Goal: Task Accomplishment & Management: Use online tool/utility

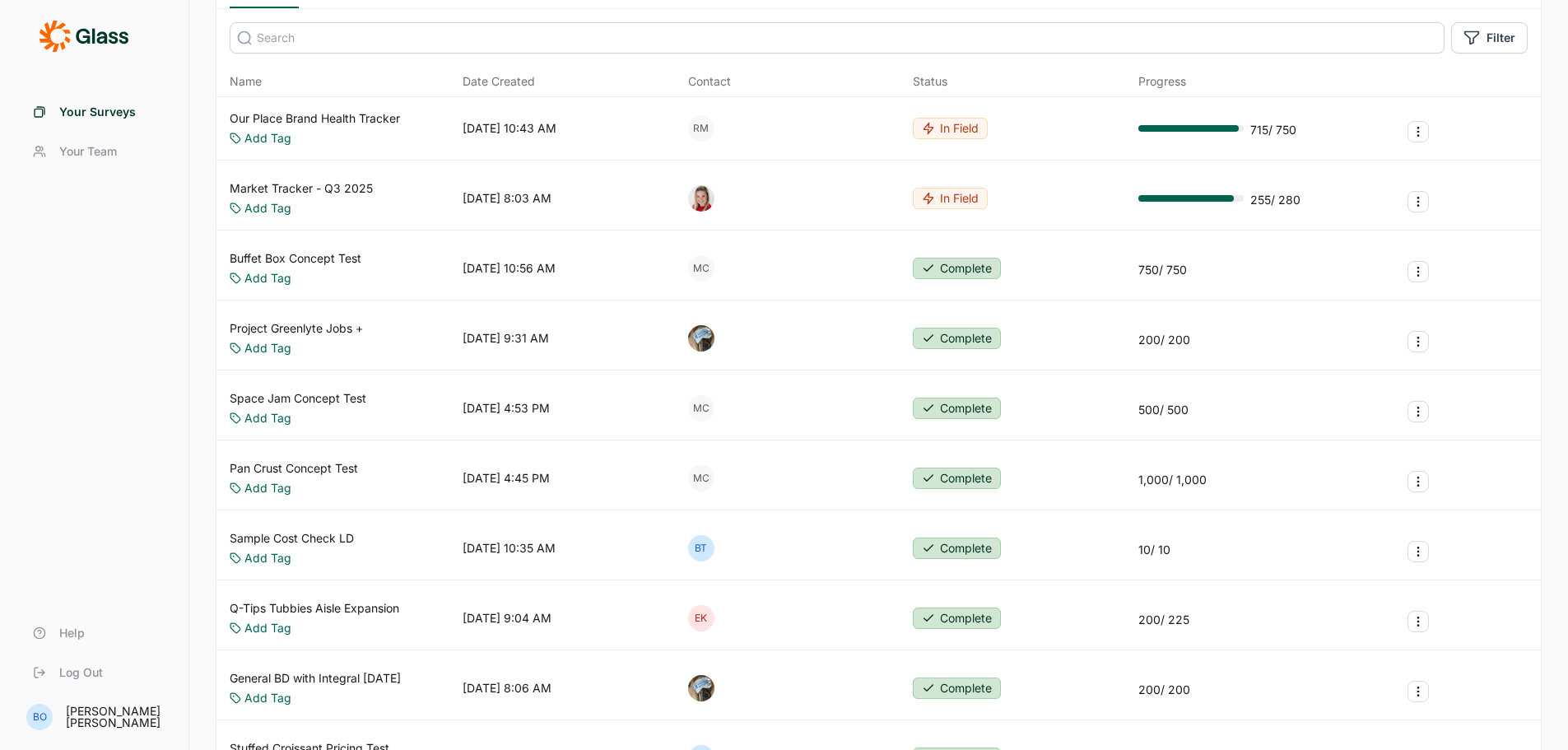
scroll to position [165, 0]
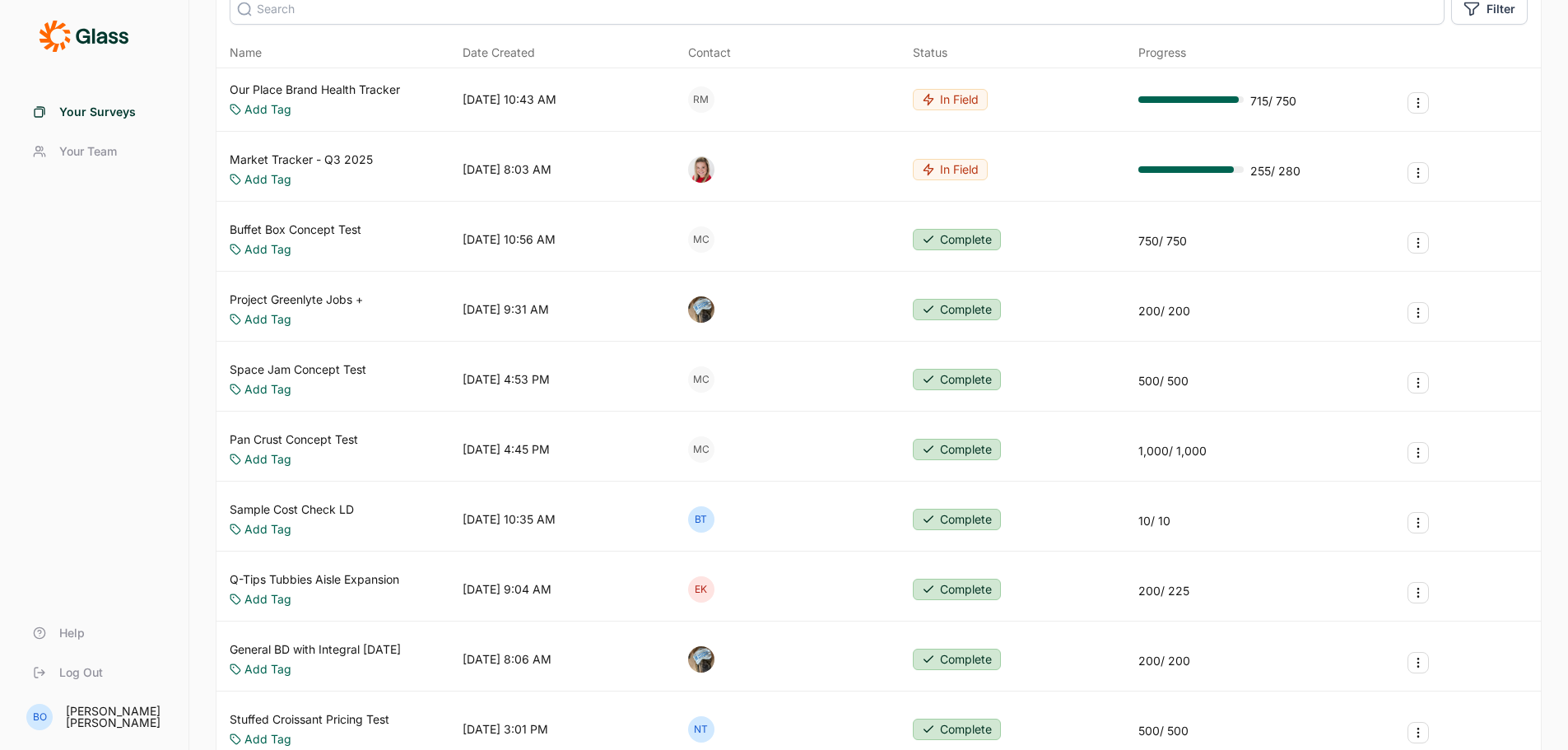
click at [313, 231] on link "Buffet Box Concept Test" at bounding box center [295, 230] width 132 height 17
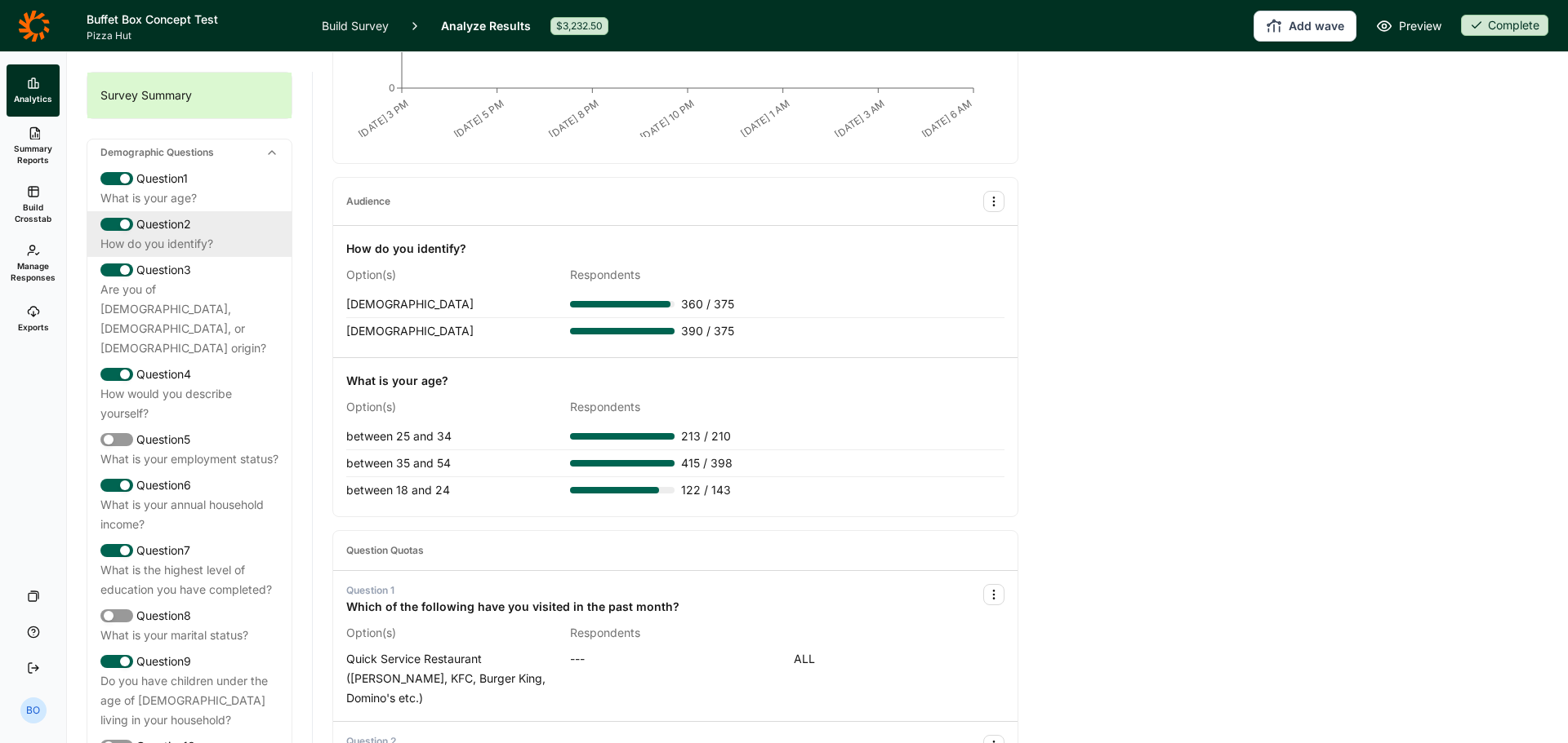
scroll to position [408, 0]
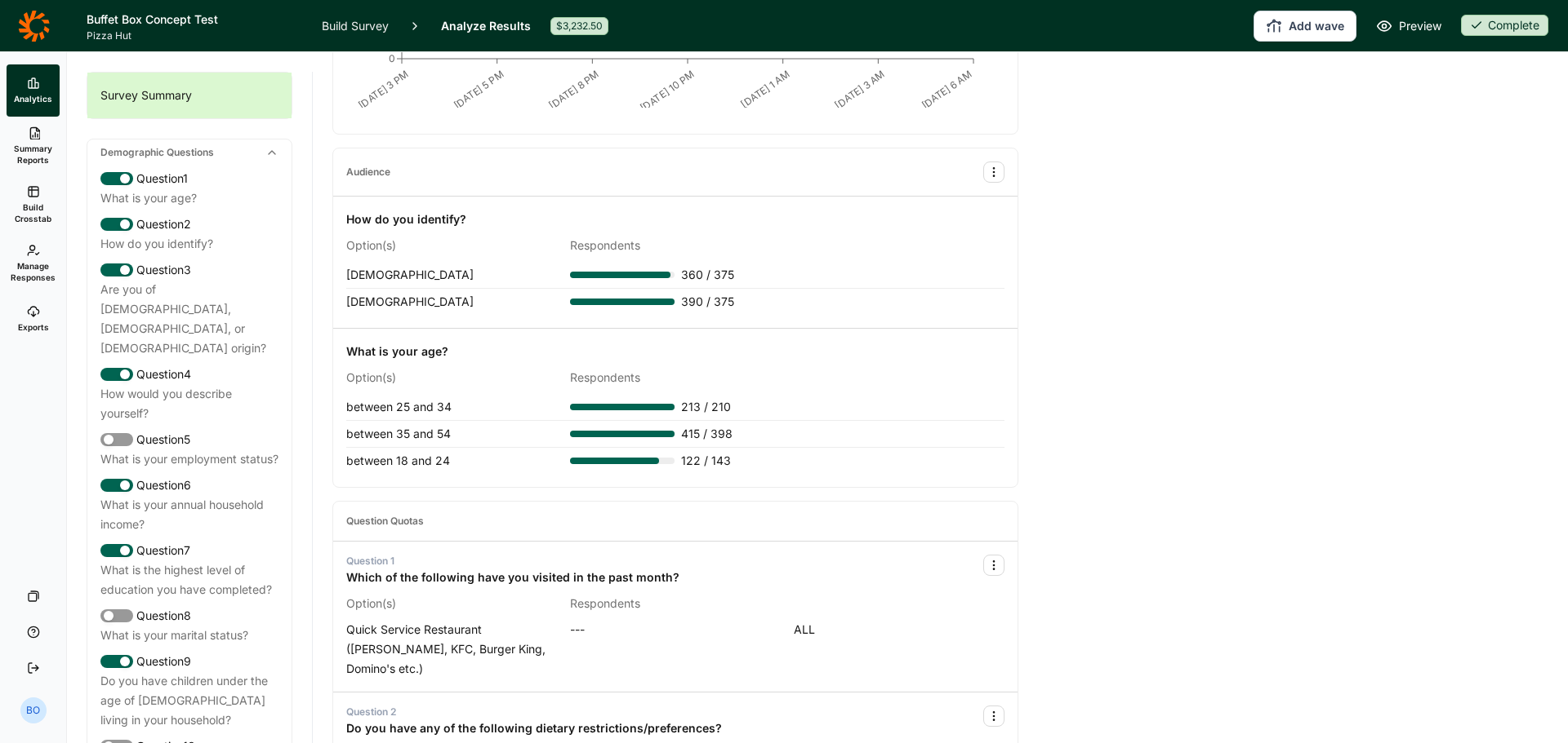
click at [38, 197] on icon at bounding box center [33, 191] width 13 height 13
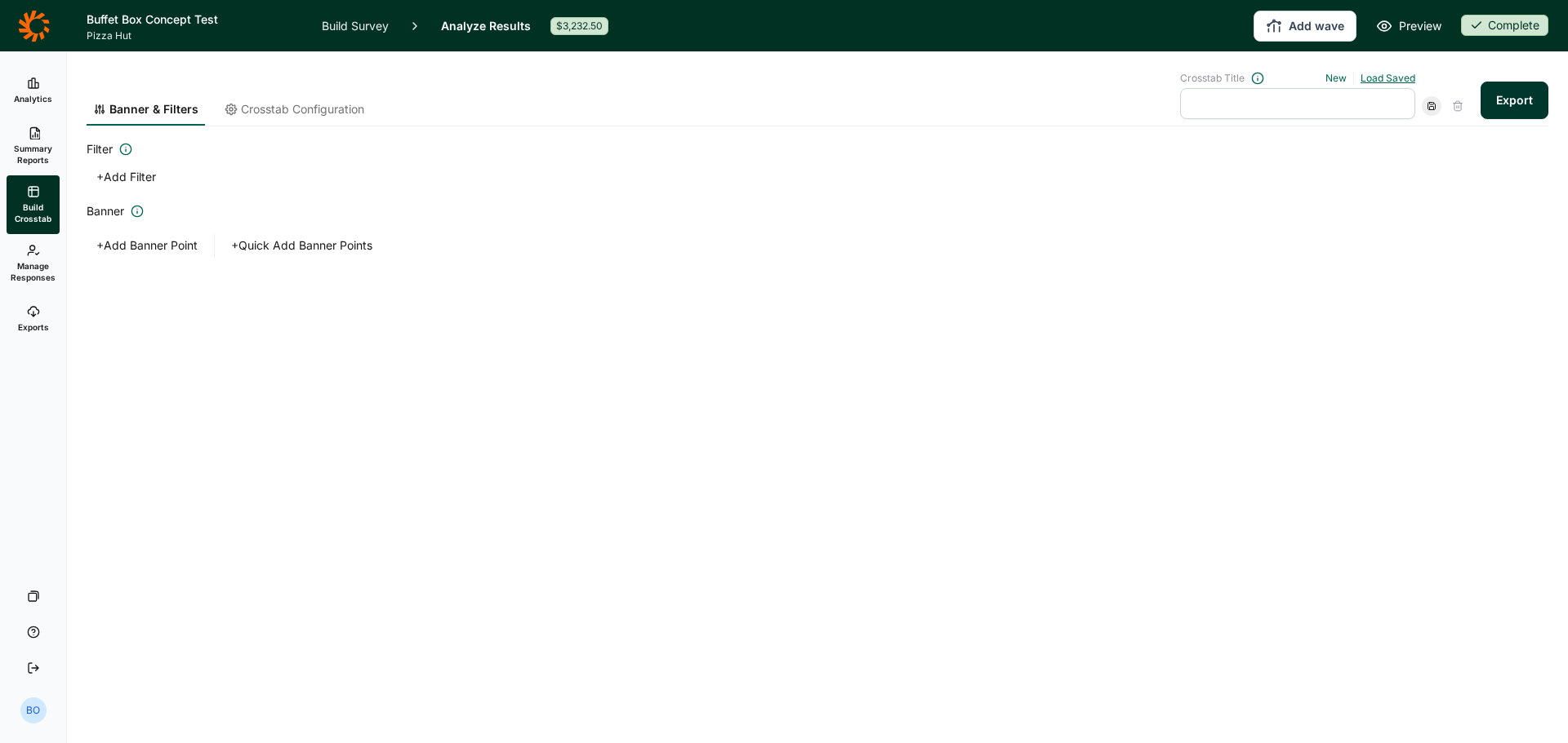
click at [1377, 74] on link "Load Saved" at bounding box center [1388, 78] width 55 height 13
click at [1261, 154] on div "Lapsed Users" at bounding box center [1291, 151] width 235 height 22
type input "Lapsed Users"
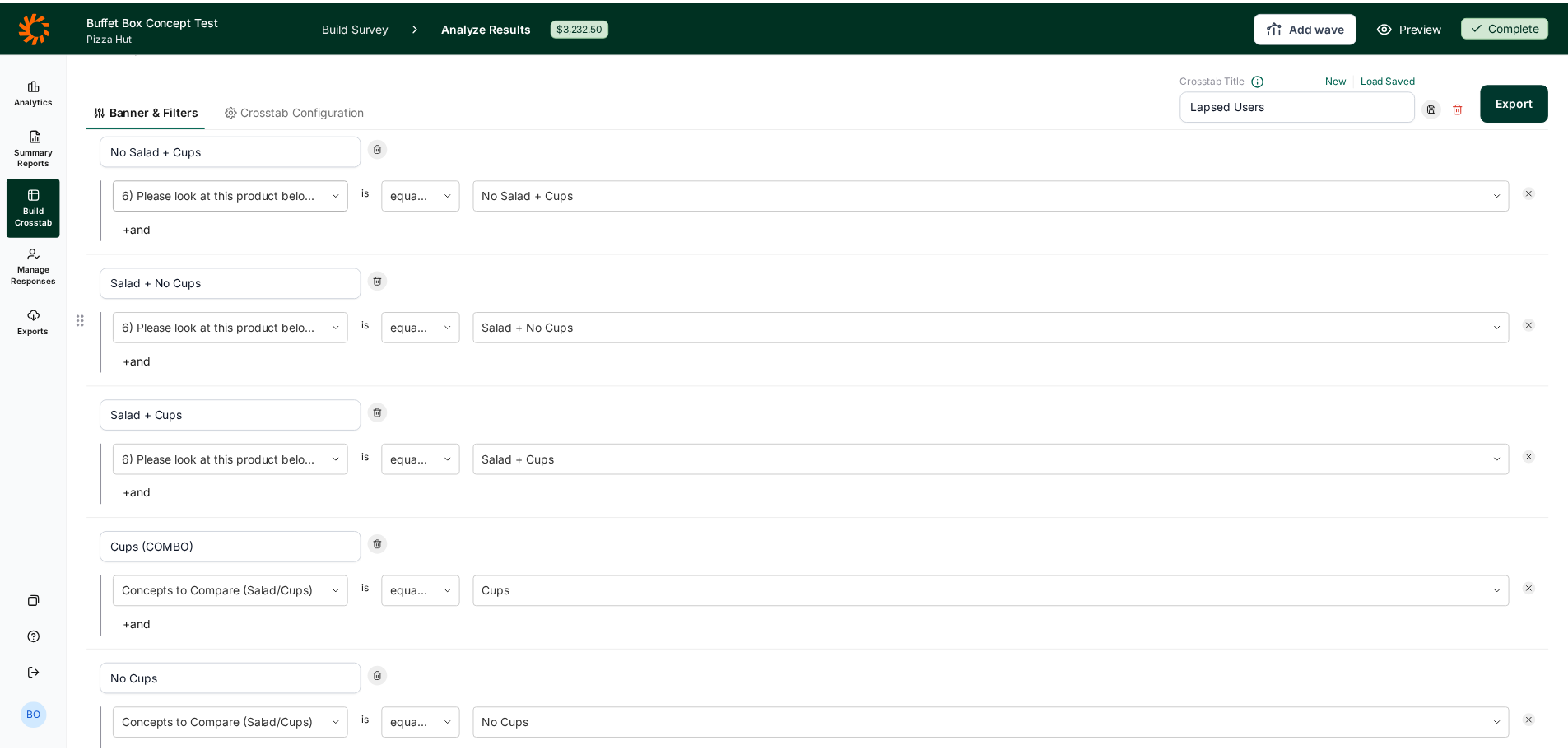
scroll to position [165, 0]
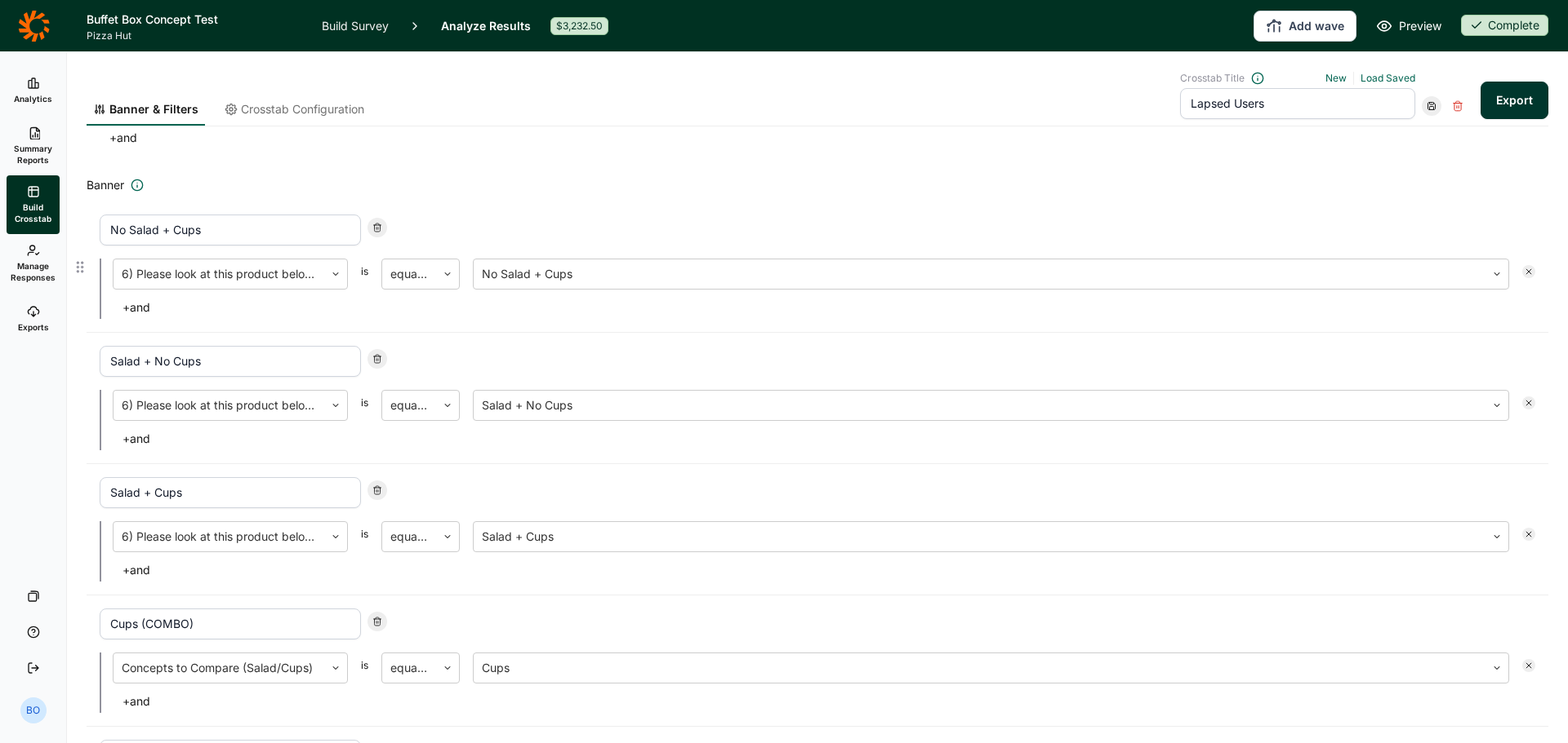
drag, startPoint x: 114, startPoint y: 235, endPoint x: 212, endPoint y: 227, distance: 98.3
click at [212, 227] on input "No Salad + Cups" at bounding box center [230, 230] width 261 height 31
click at [238, 283] on div at bounding box center [219, 273] width 194 height 22
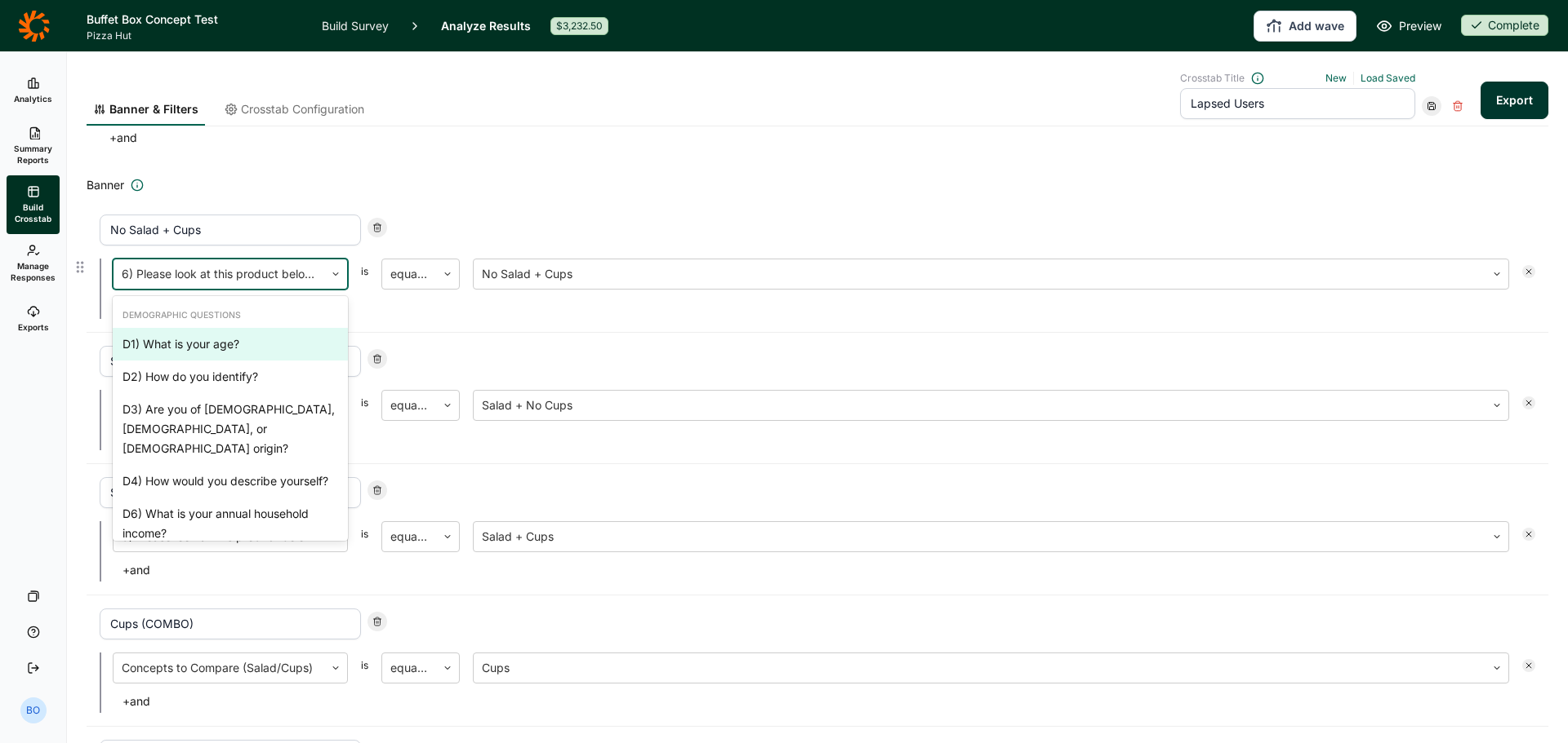
click at [236, 282] on div at bounding box center [219, 273] width 194 height 22
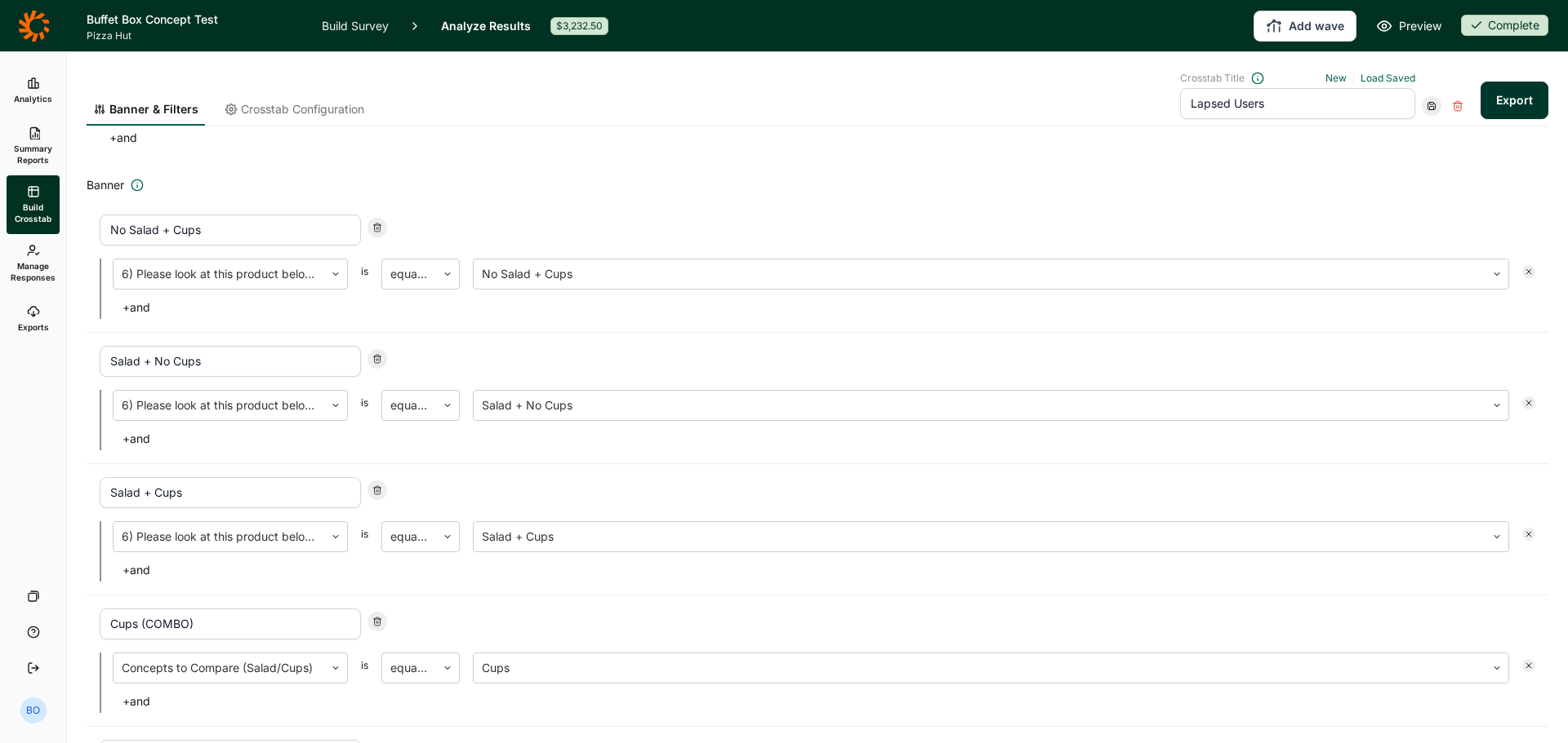
click at [27, 310] on use at bounding box center [32, 311] width 11 height 10
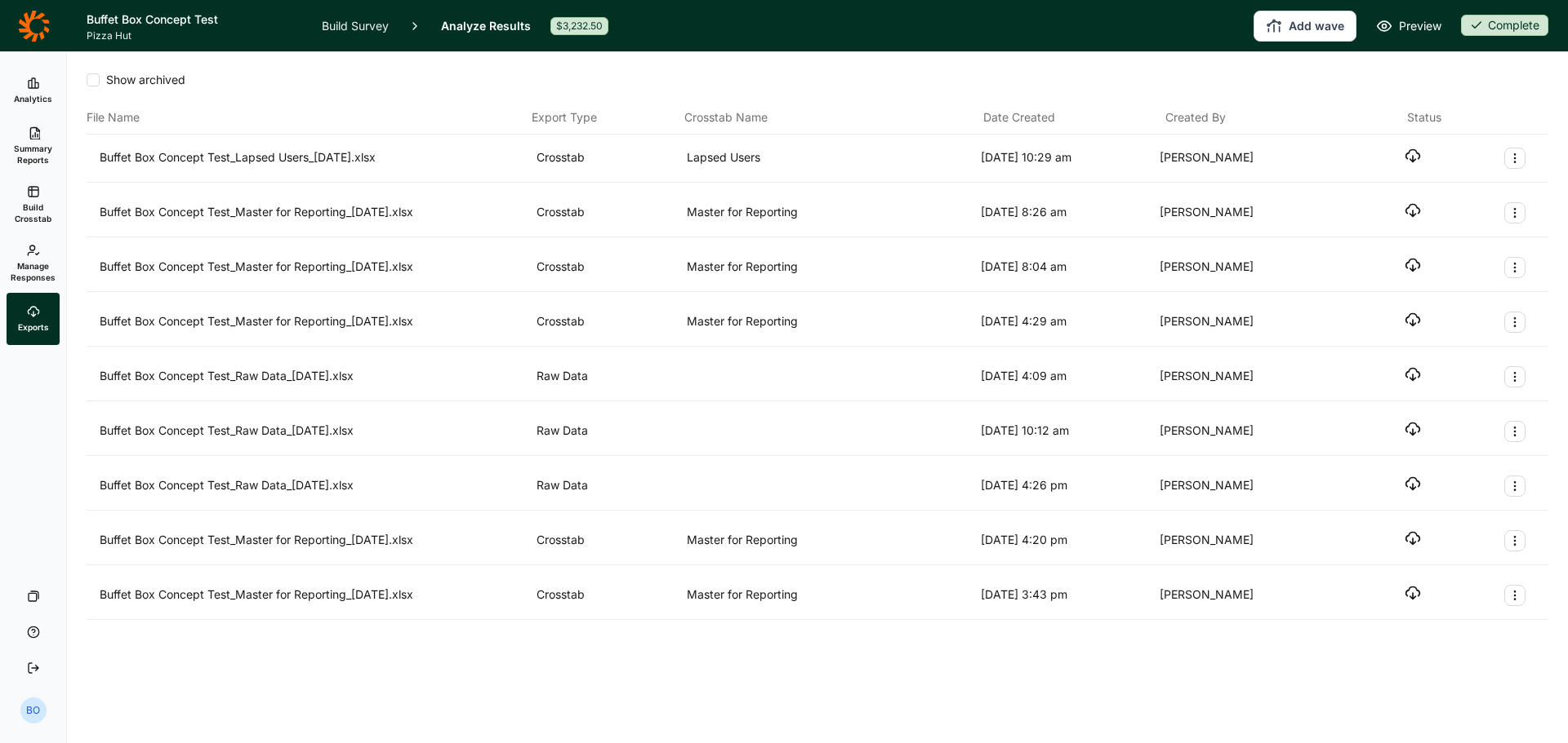
click at [36, 27] on icon at bounding box center [33, 25] width 32 height 32
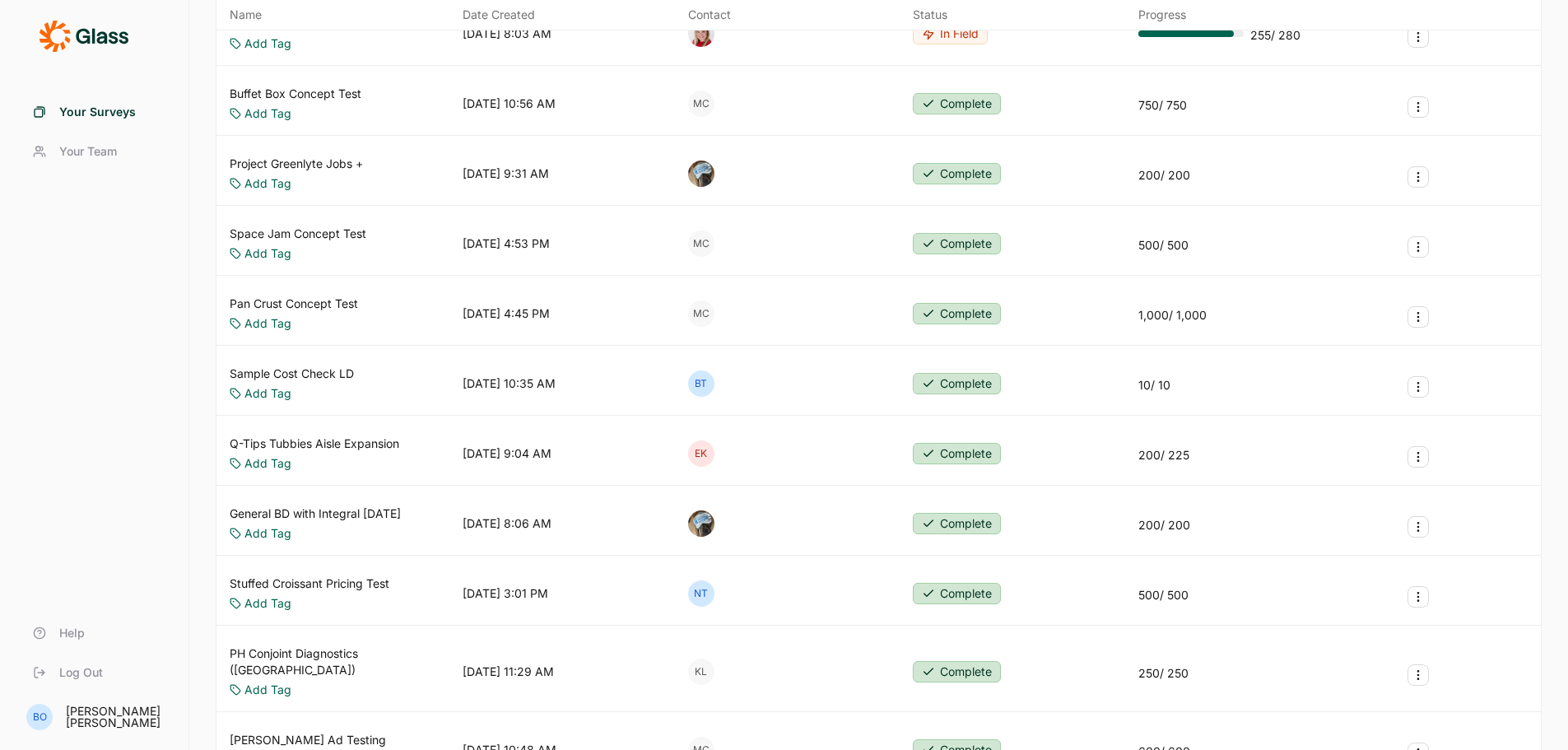
scroll to position [329, 0]
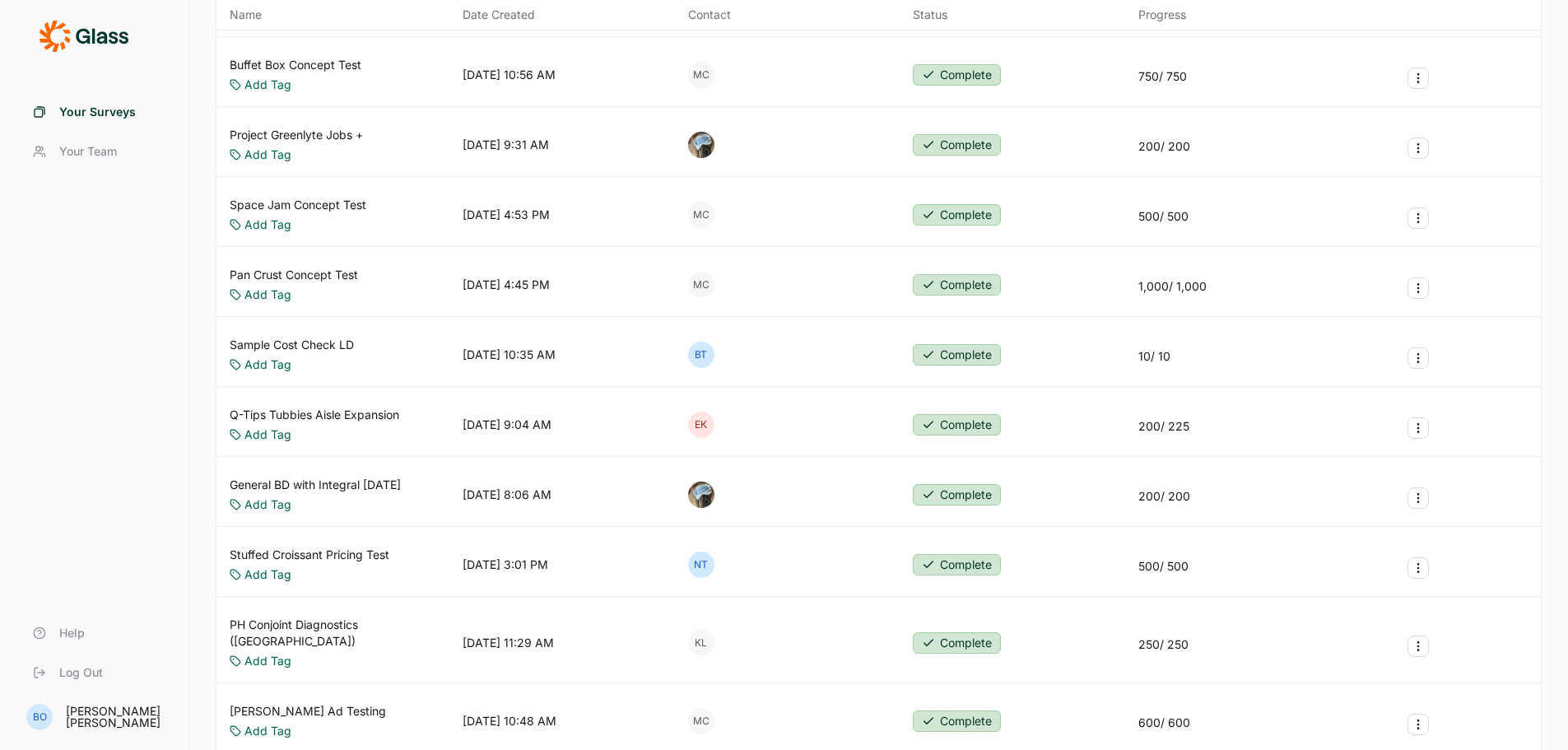
click at [344, 411] on link "Q-Tips Tubbies Aisle Expansion" at bounding box center [314, 415] width 169 height 17
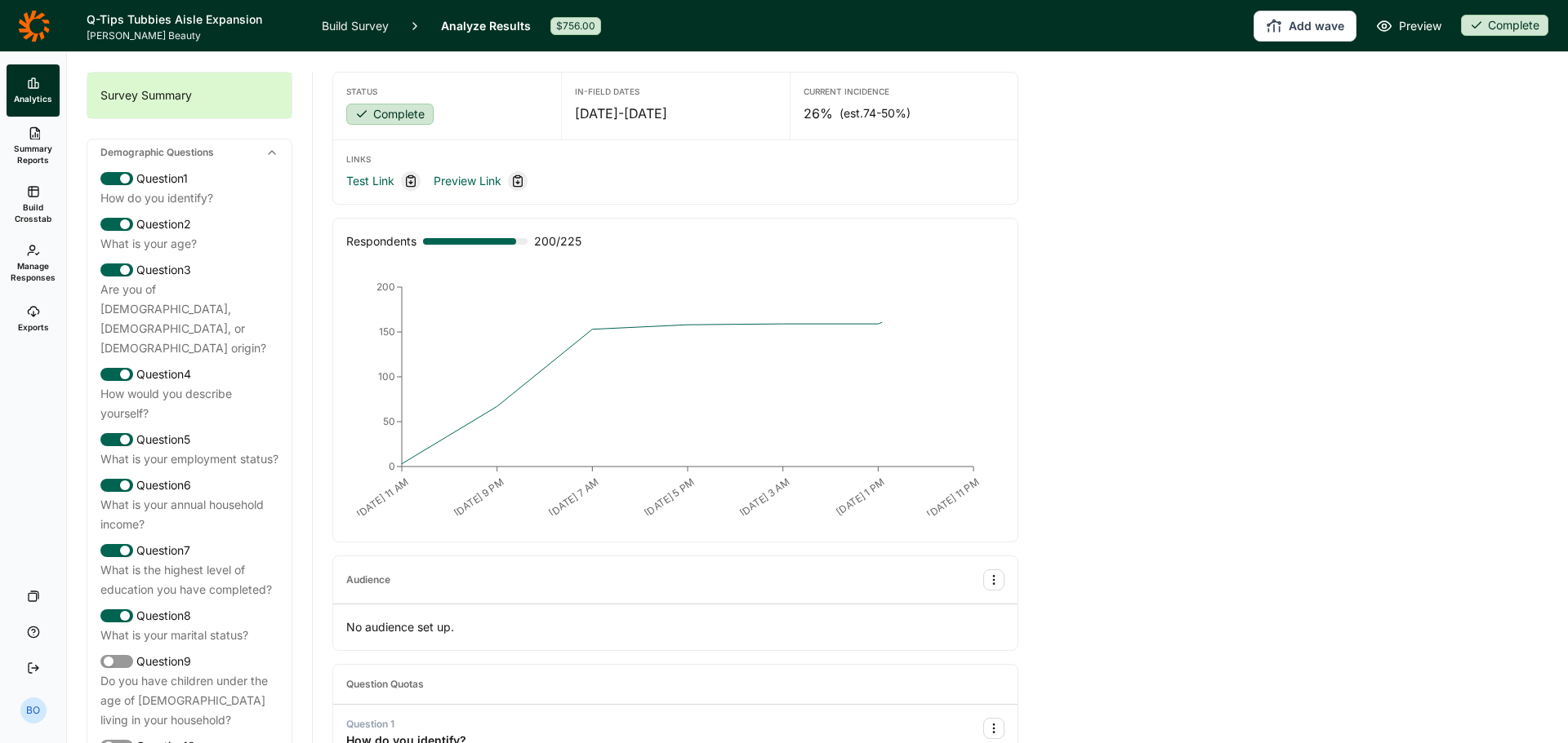
click at [25, 194] on link "Build Crosstab" at bounding box center [33, 205] width 53 height 59
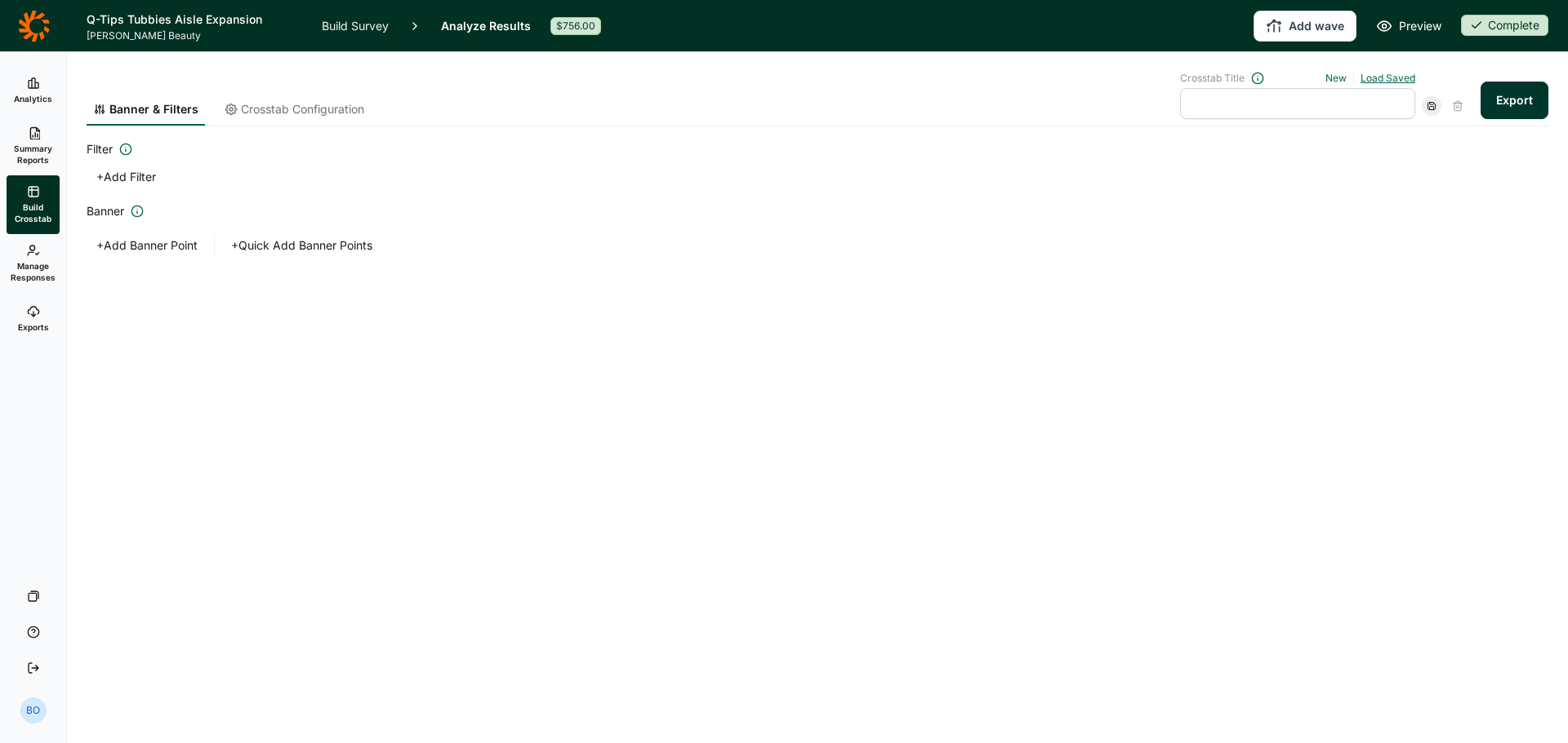
click at [1401, 79] on link "Load Saved" at bounding box center [1388, 78] width 55 height 13
click at [1272, 154] on div "Master for Reporting" at bounding box center [1291, 151] width 235 height 22
type input "Master for Reporting"
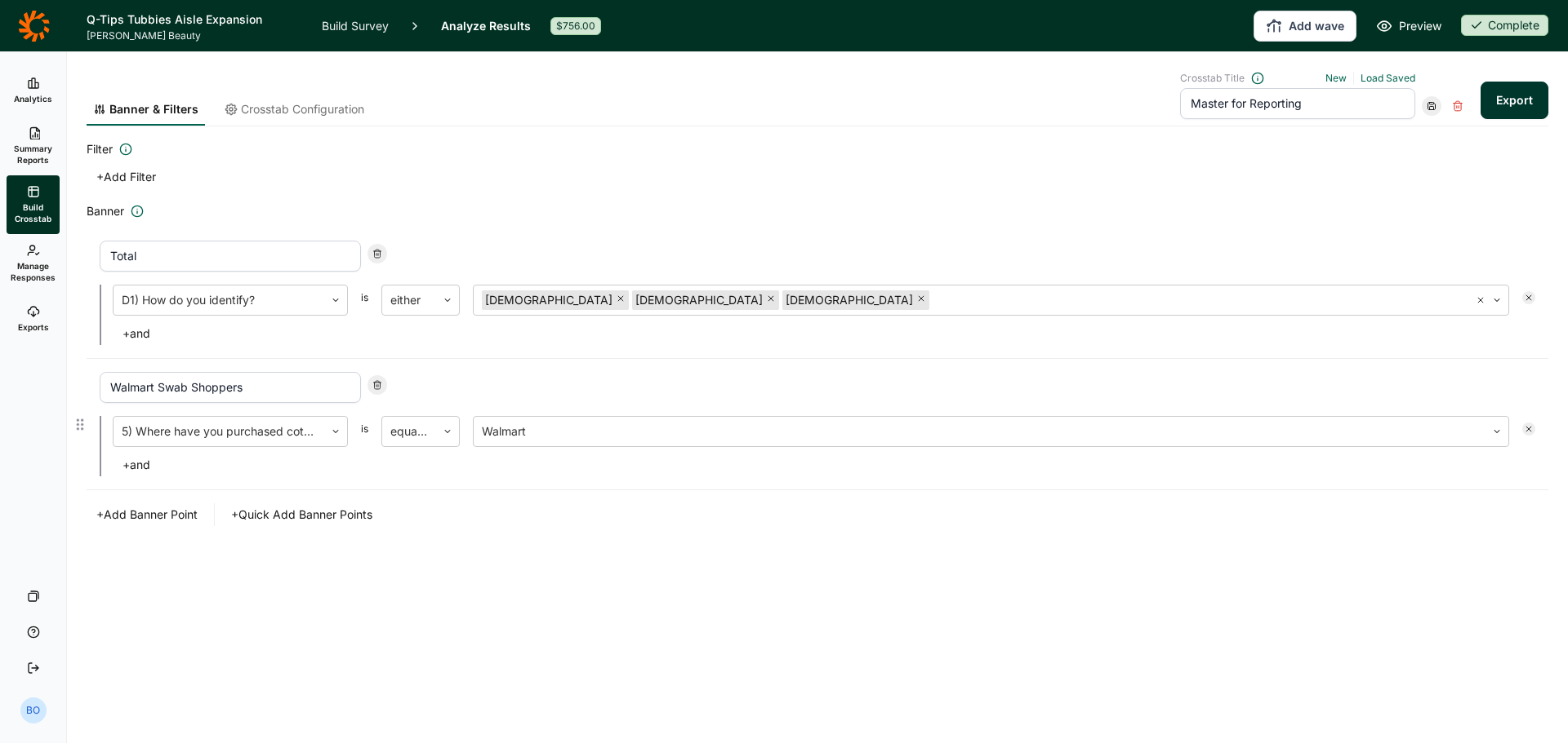
drag, startPoint x: 177, startPoint y: 387, endPoint x: 90, endPoint y: 391, distance: 87.1
click at [90, 391] on div "Walmart Swab Shoppers 5) Where have you purchased cotton swabs in the past 6 mo…" at bounding box center [818, 425] width 1462 height 132
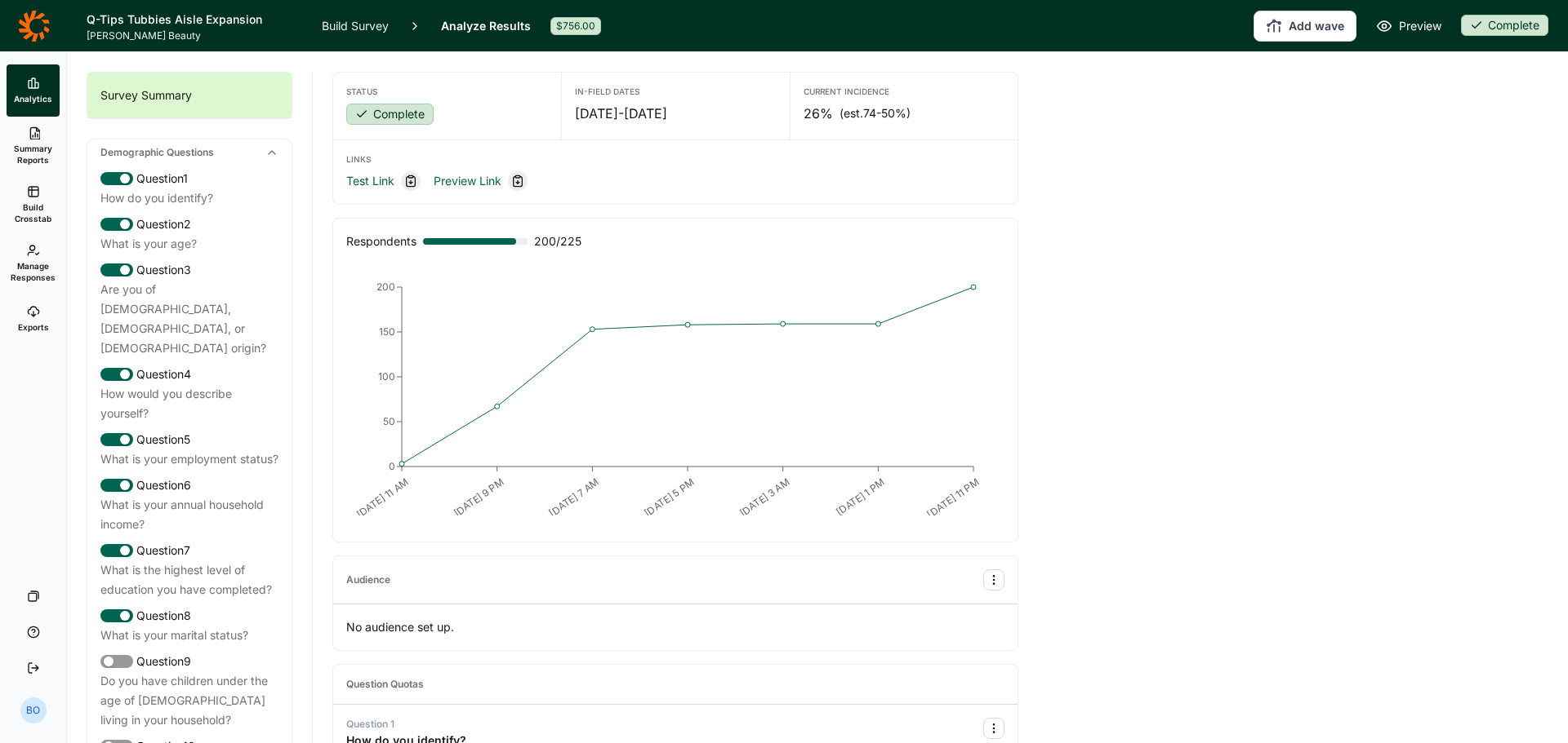
click at [28, 30] on icon at bounding box center [33, 25] width 31 height 31
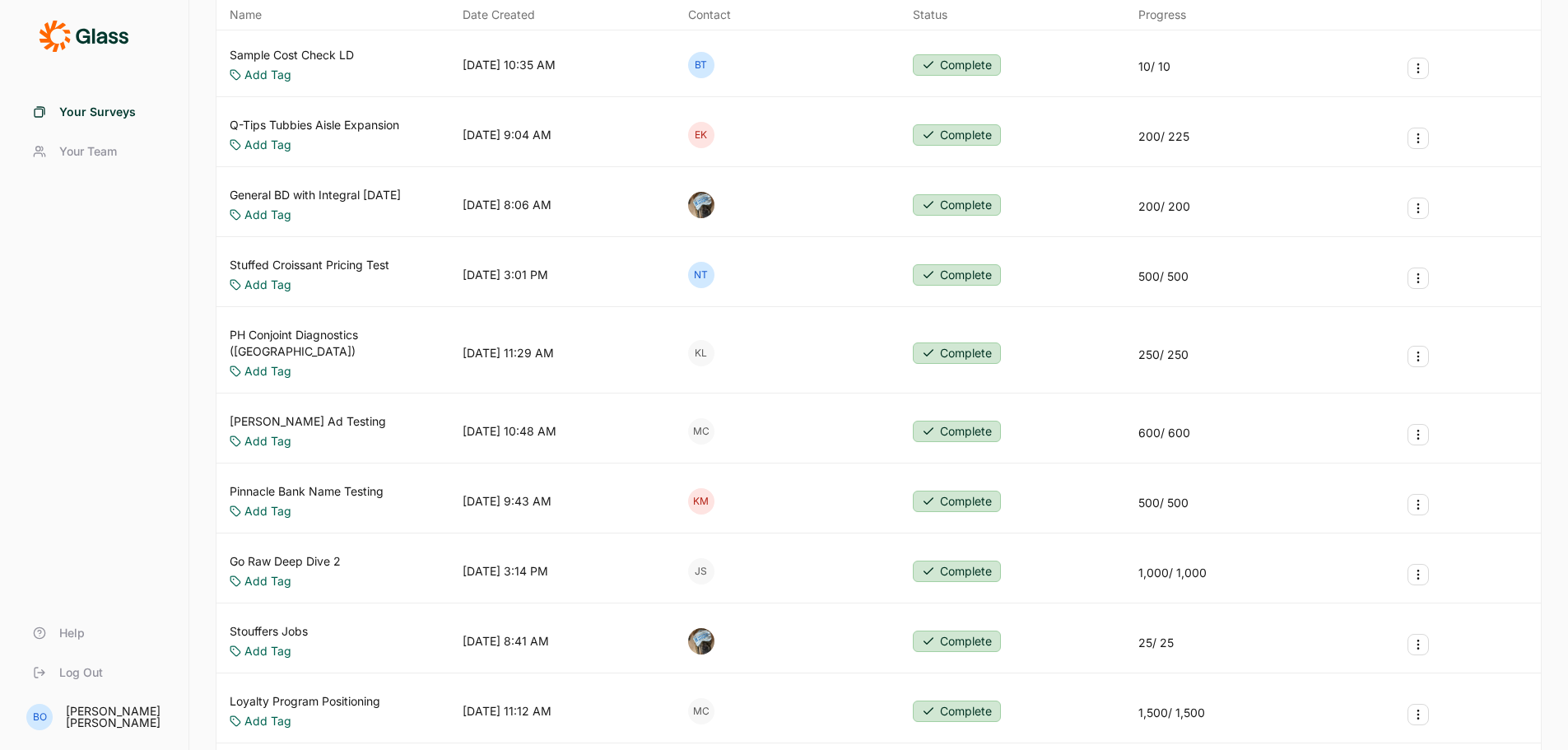
scroll to position [659, 0]
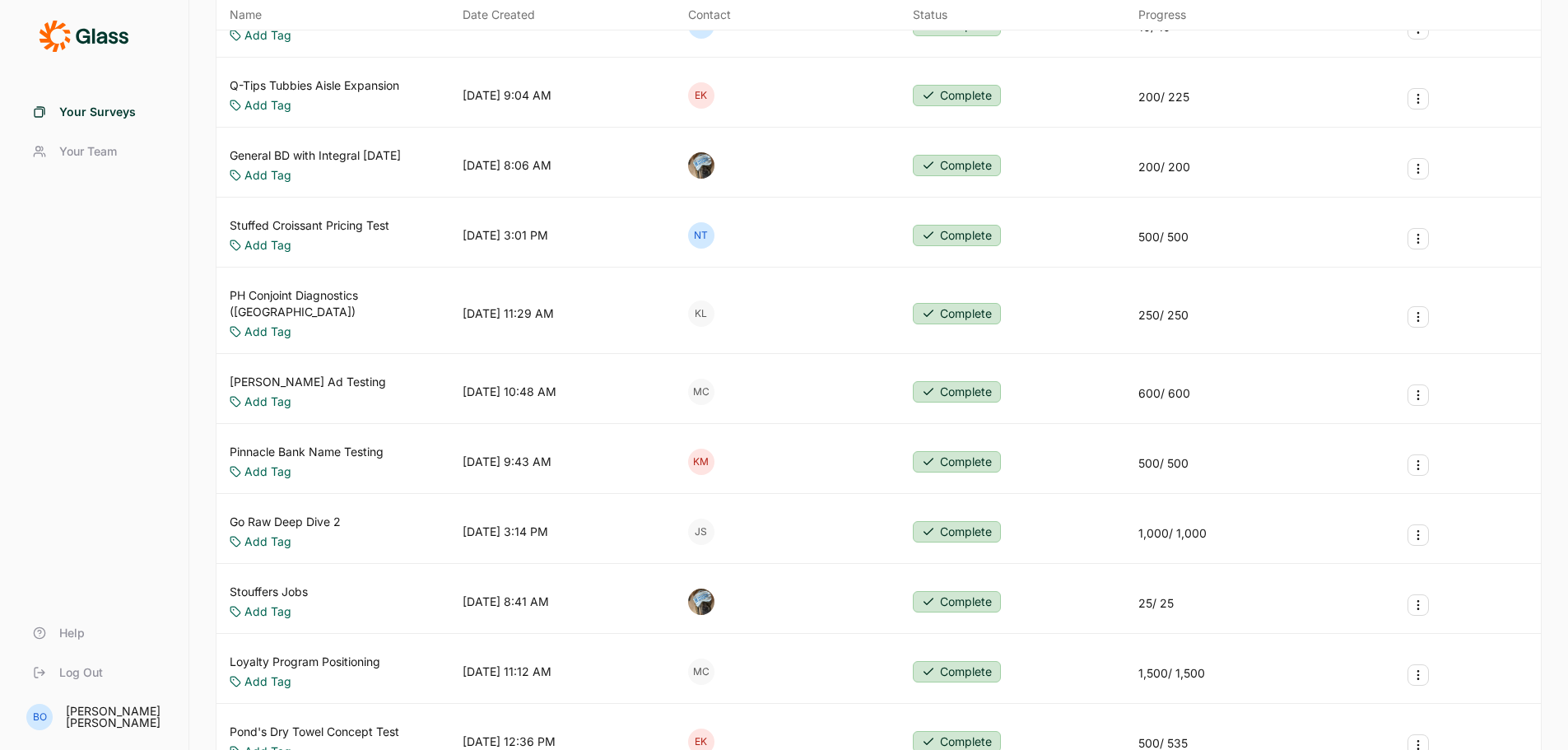
click at [363, 444] on link "Pinnacle Bank Name Testing" at bounding box center [306, 452] width 154 height 17
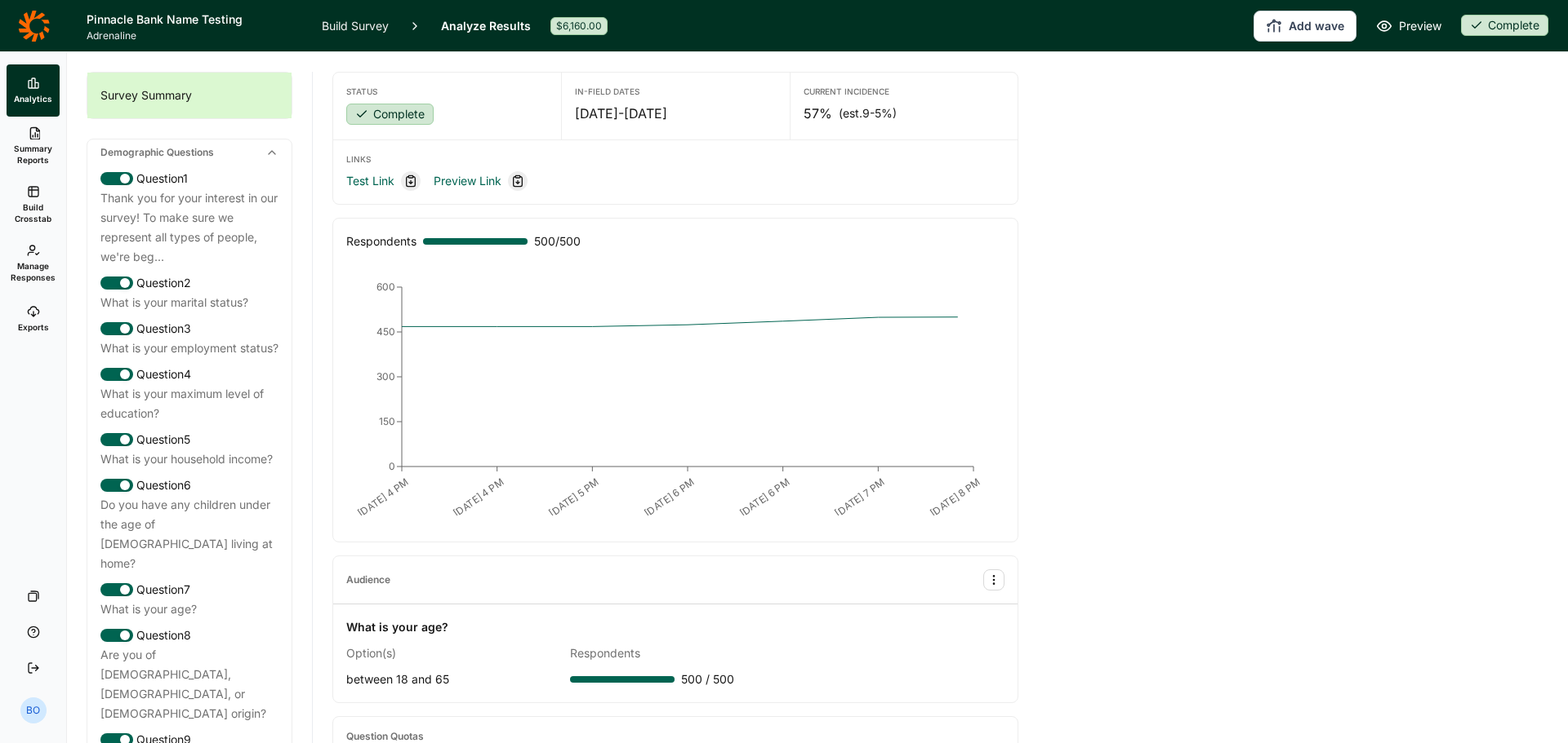
click at [37, 203] on span "Build Crosstab" at bounding box center [32, 212] width 40 height 22
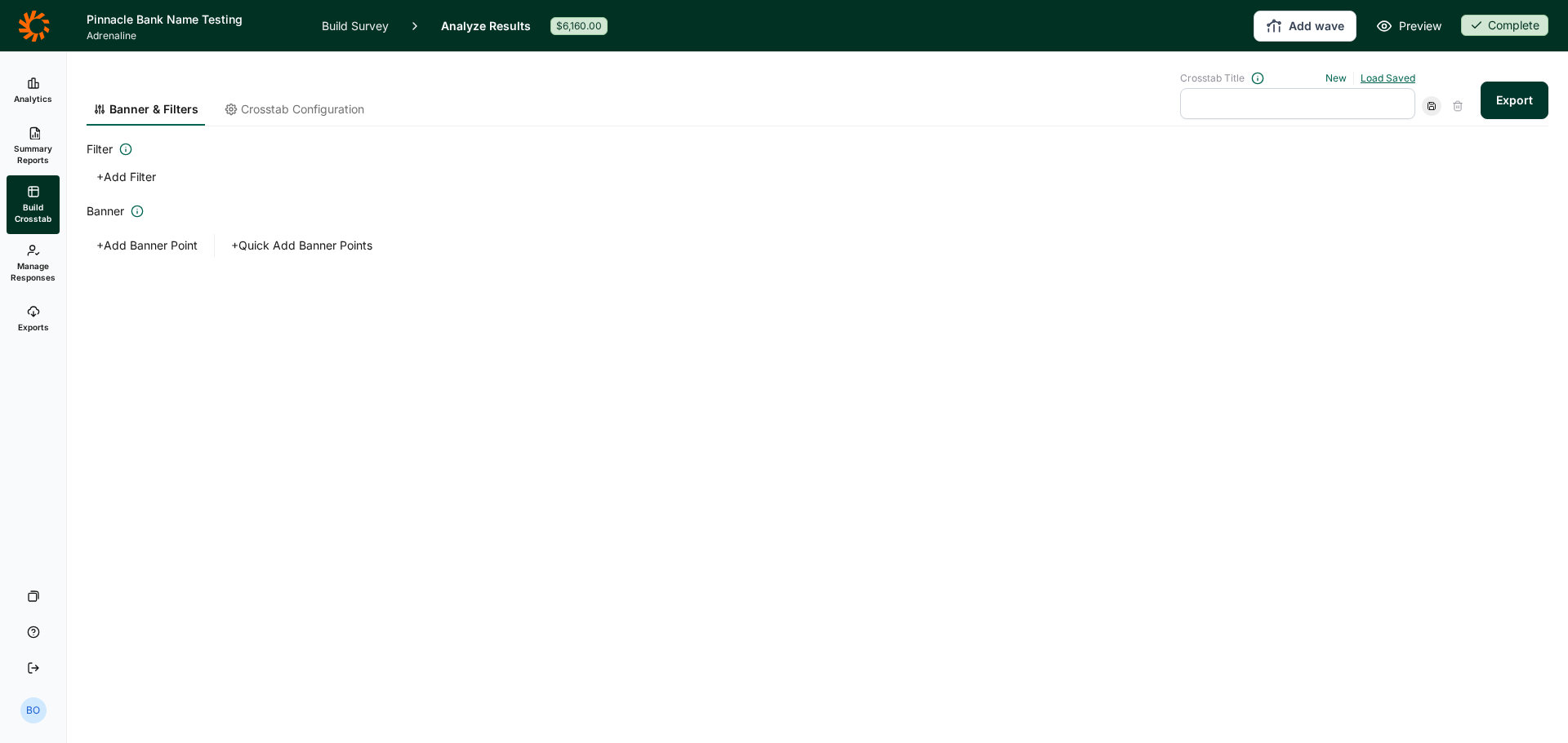
click at [1394, 77] on link "Load Saved" at bounding box center [1388, 78] width 55 height 13
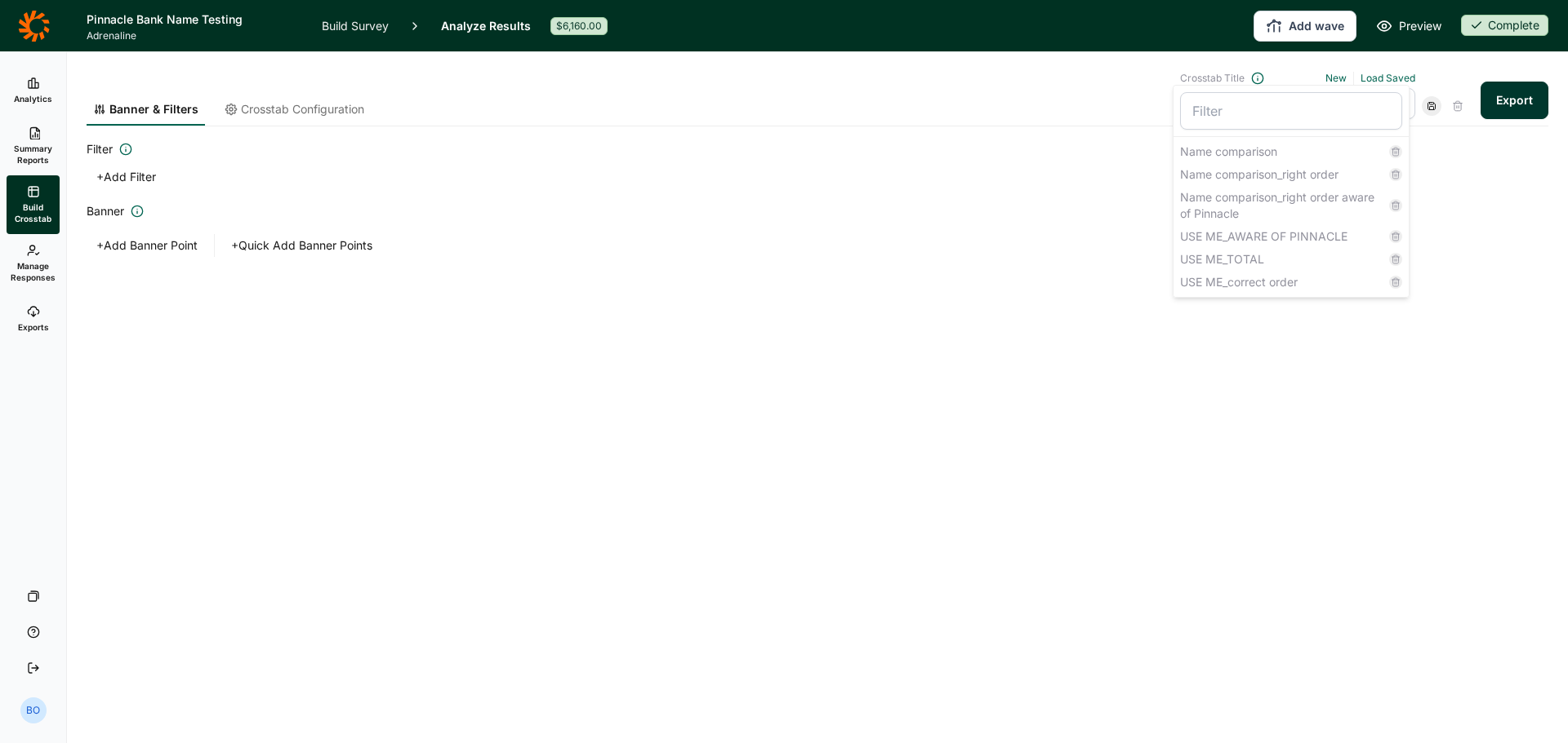
click at [1302, 161] on div "Name comparison" at bounding box center [1291, 151] width 235 height 22
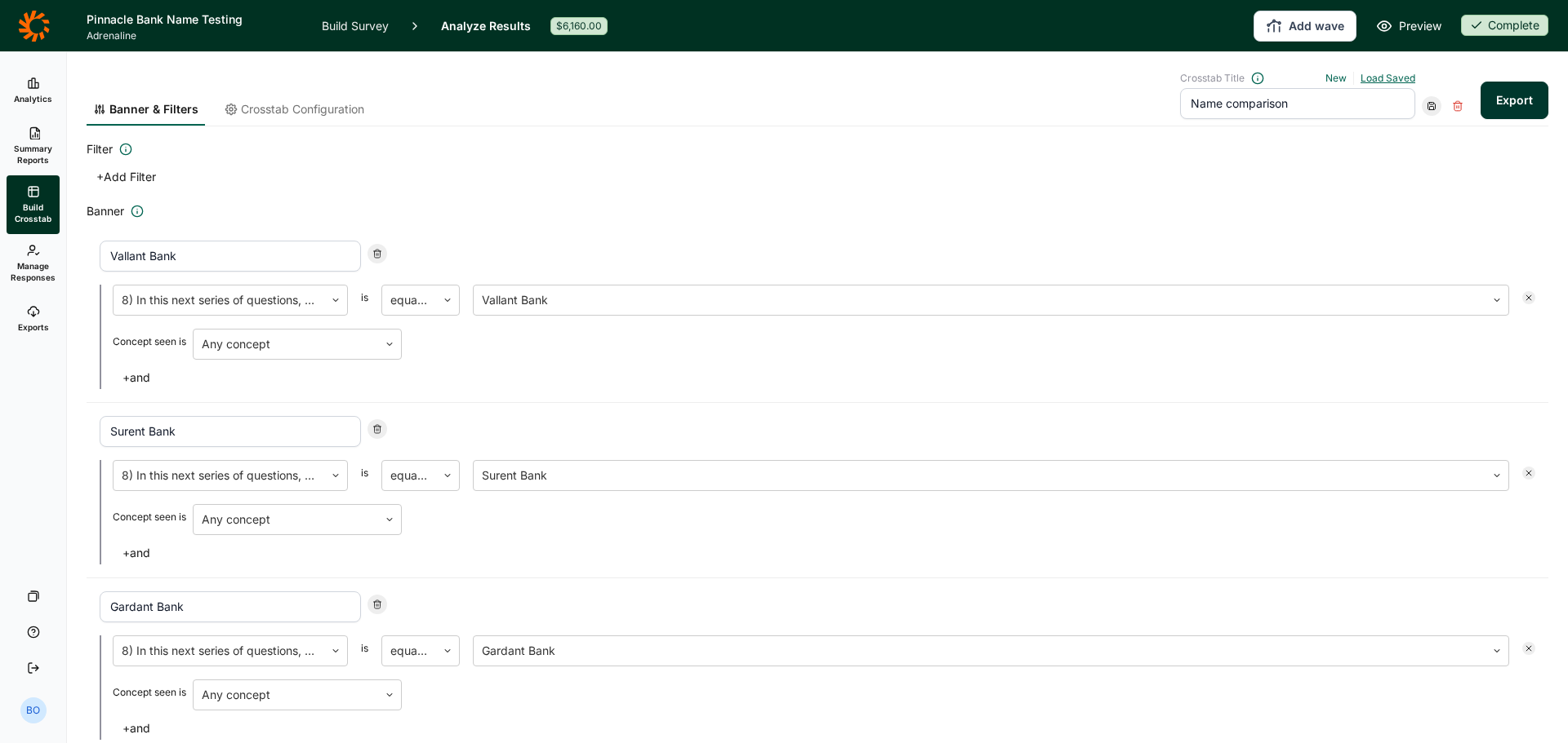
click at [1380, 78] on link "Load Saved" at bounding box center [1388, 78] width 55 height 13
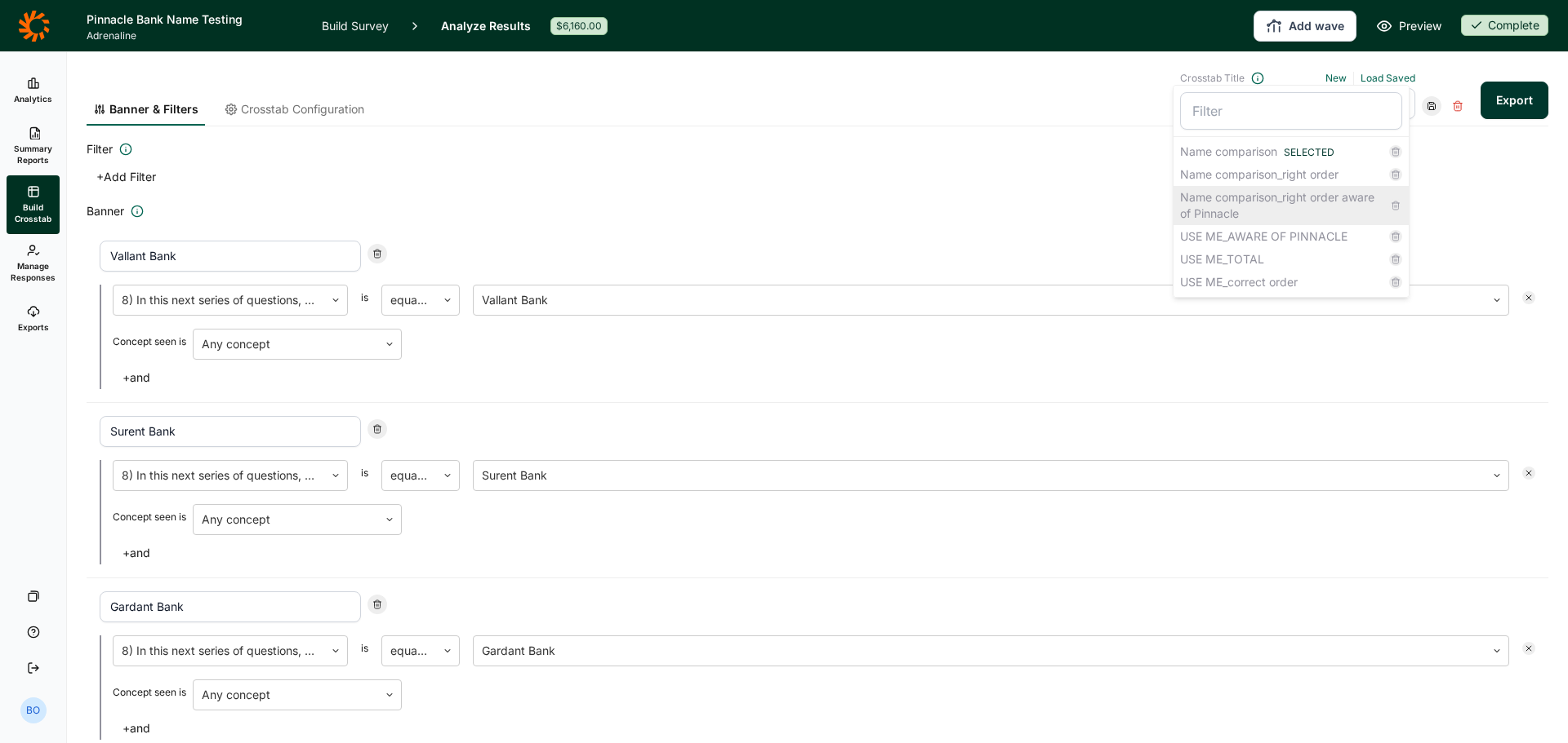
click at [1316, 197] on div "Name comparison_right order aware of Pinnacle" at bounding box center [1291, 206] width 235 height 39
type input "Name comparison_right order aware of Pinnacle"
type input "Gardant Bank"
type input "Surent Bank"
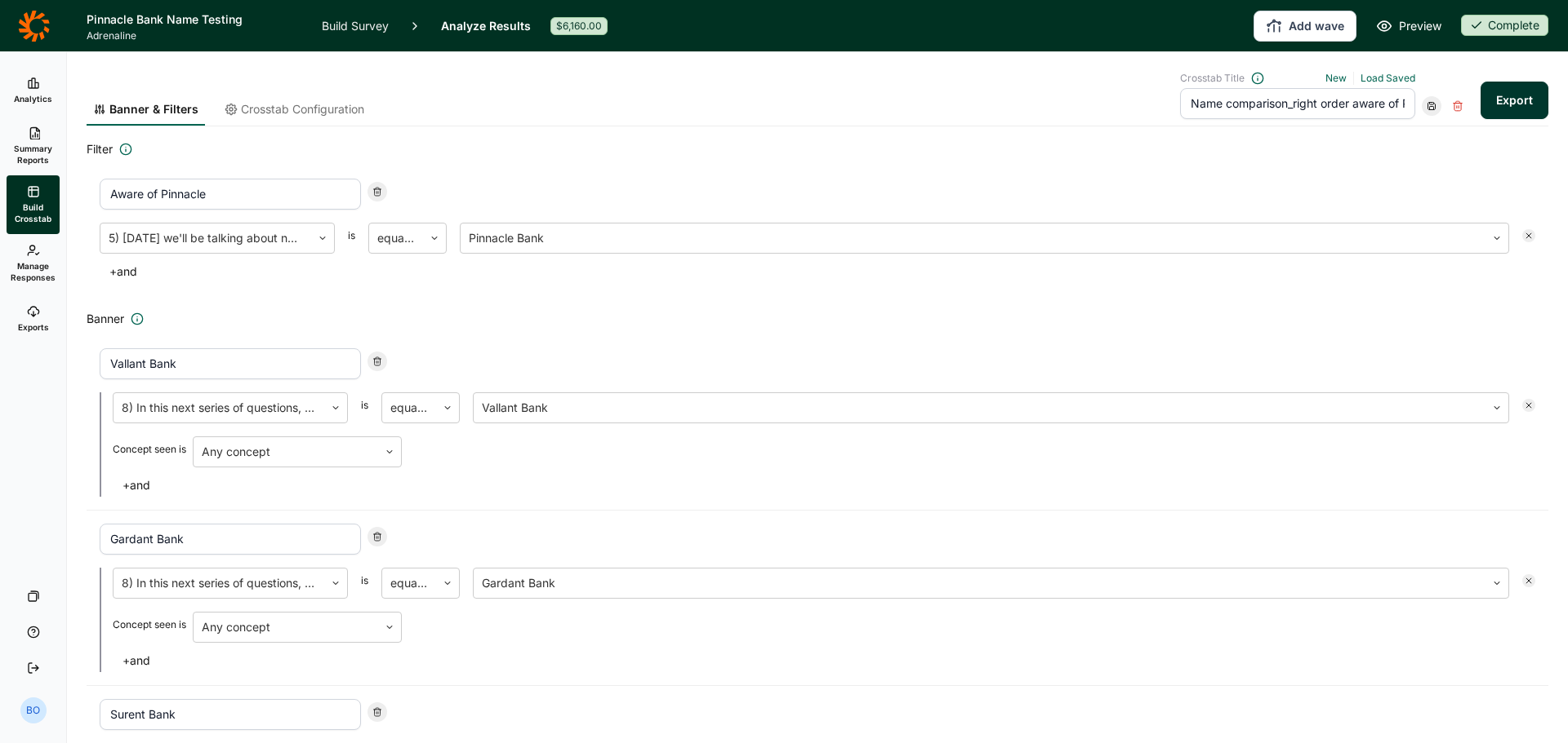
drag, startPoint x: 105, startPoint y: 193, endPoint x: 247, endPoint y: 178, distance: 142.8
click at [247, 178] on div "Aware of Pinnacle 5) [DATE] we'll be talking about new names for an existing fi…" at bounding box center [818, 231] width 1462 height 131
click at [261, 240] on div at bounding box center [205, 237] width 194 height 22
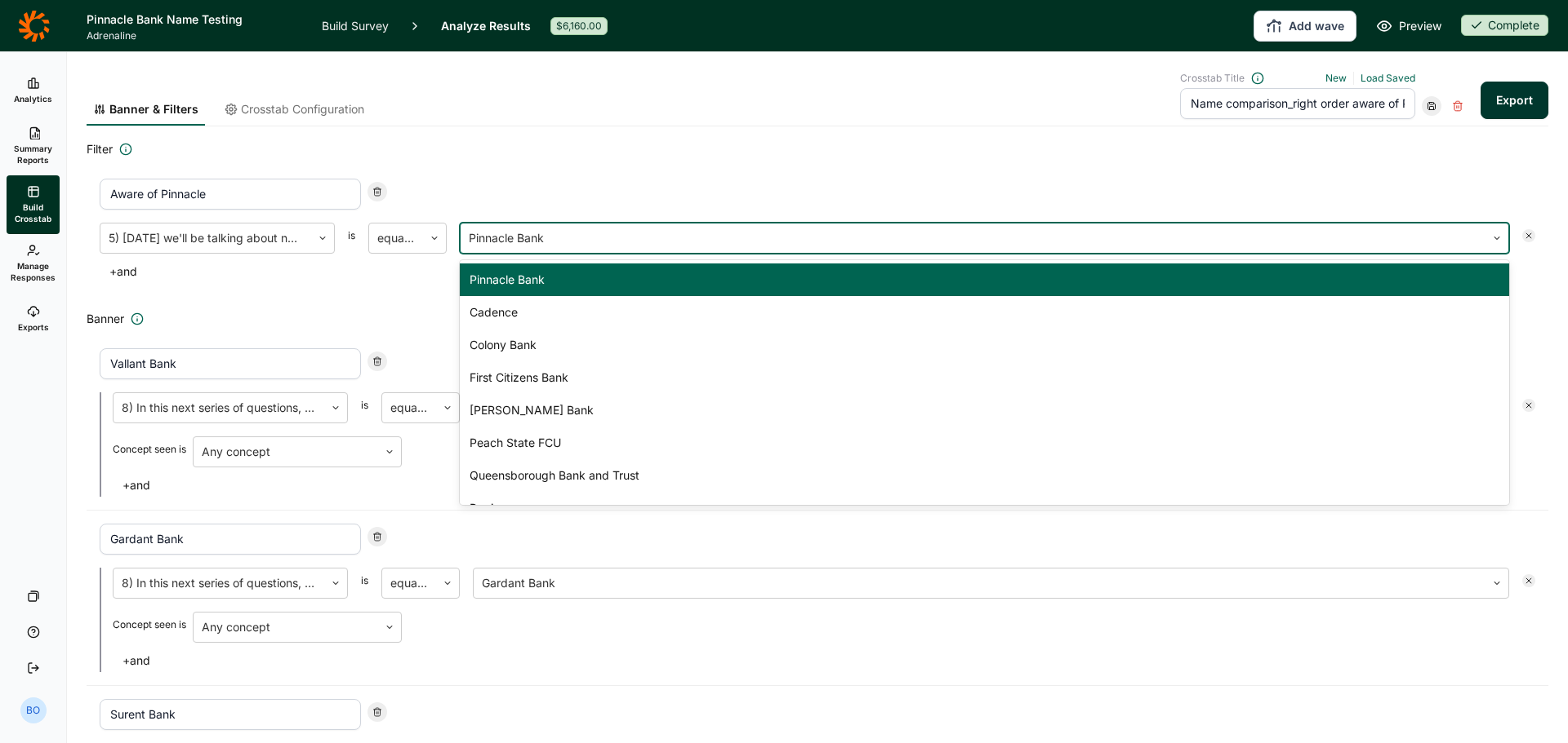
click at [587, 234] on div at bounding box center [973, 237] width 1008 height 22
click at [594, 204] on div "Aware of Pinnacle" at bounding box center [817, 194] width 1435 height 31
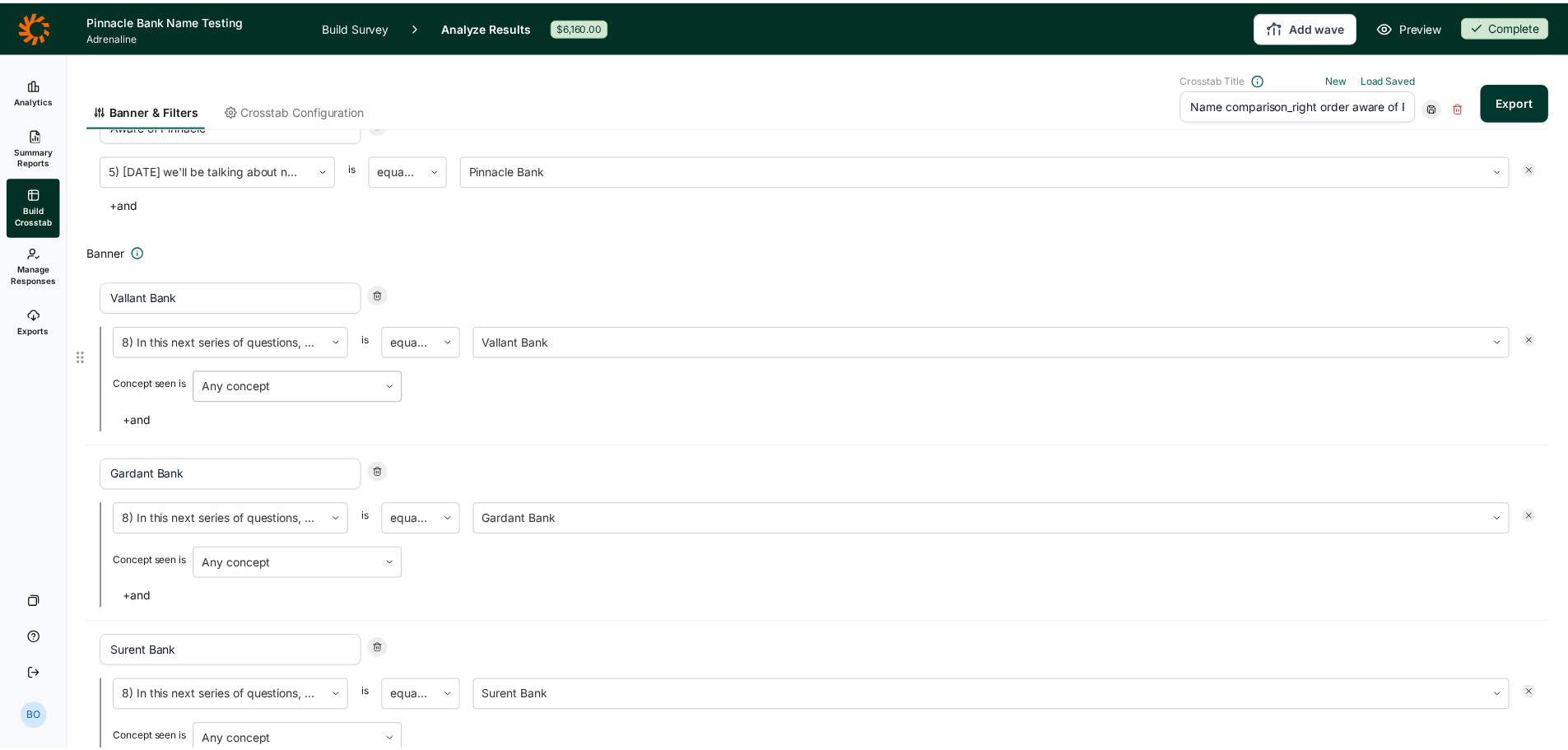
scroll to position [165, 0]
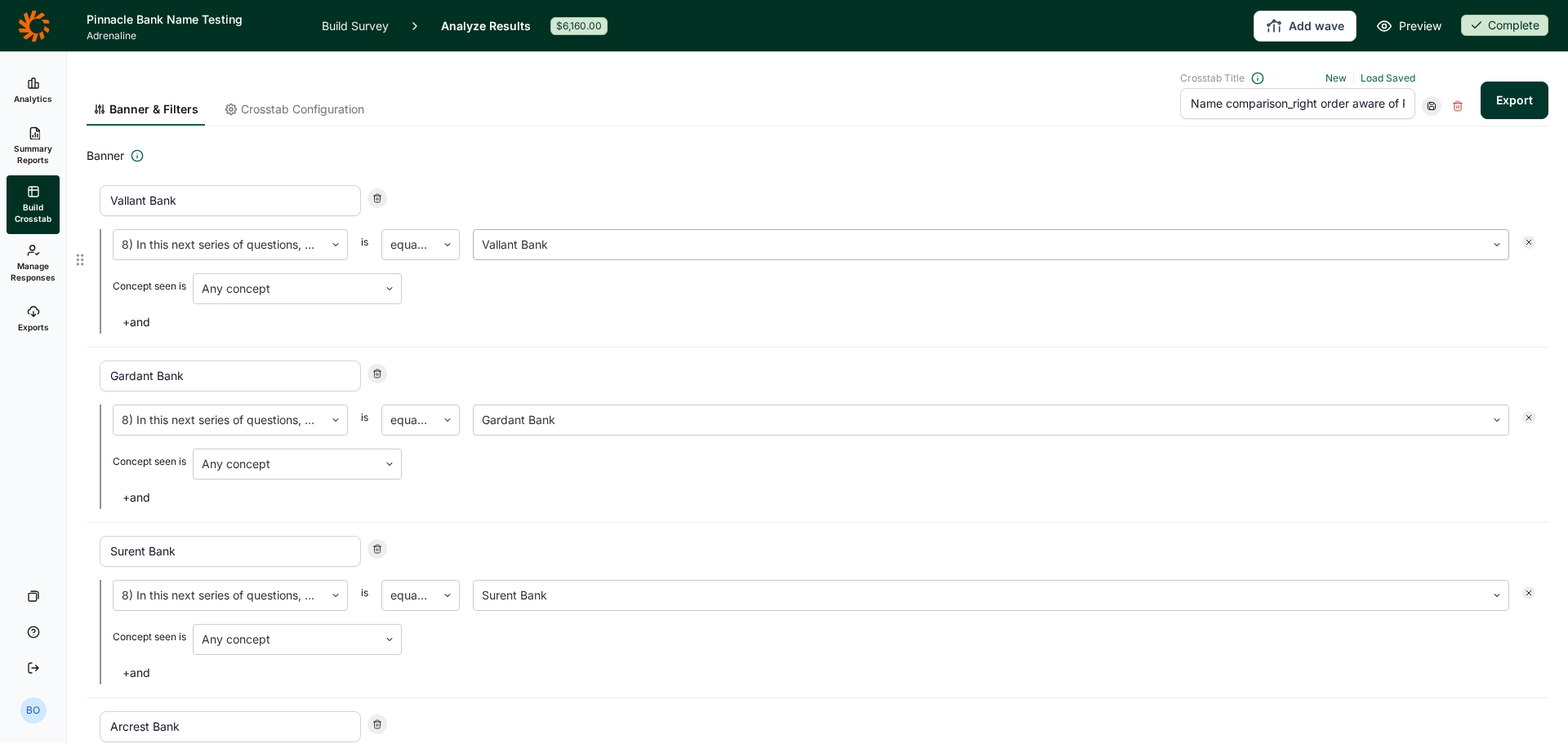
click at [635, 246] on div at bounding box center [979, 244] width 996 height 22
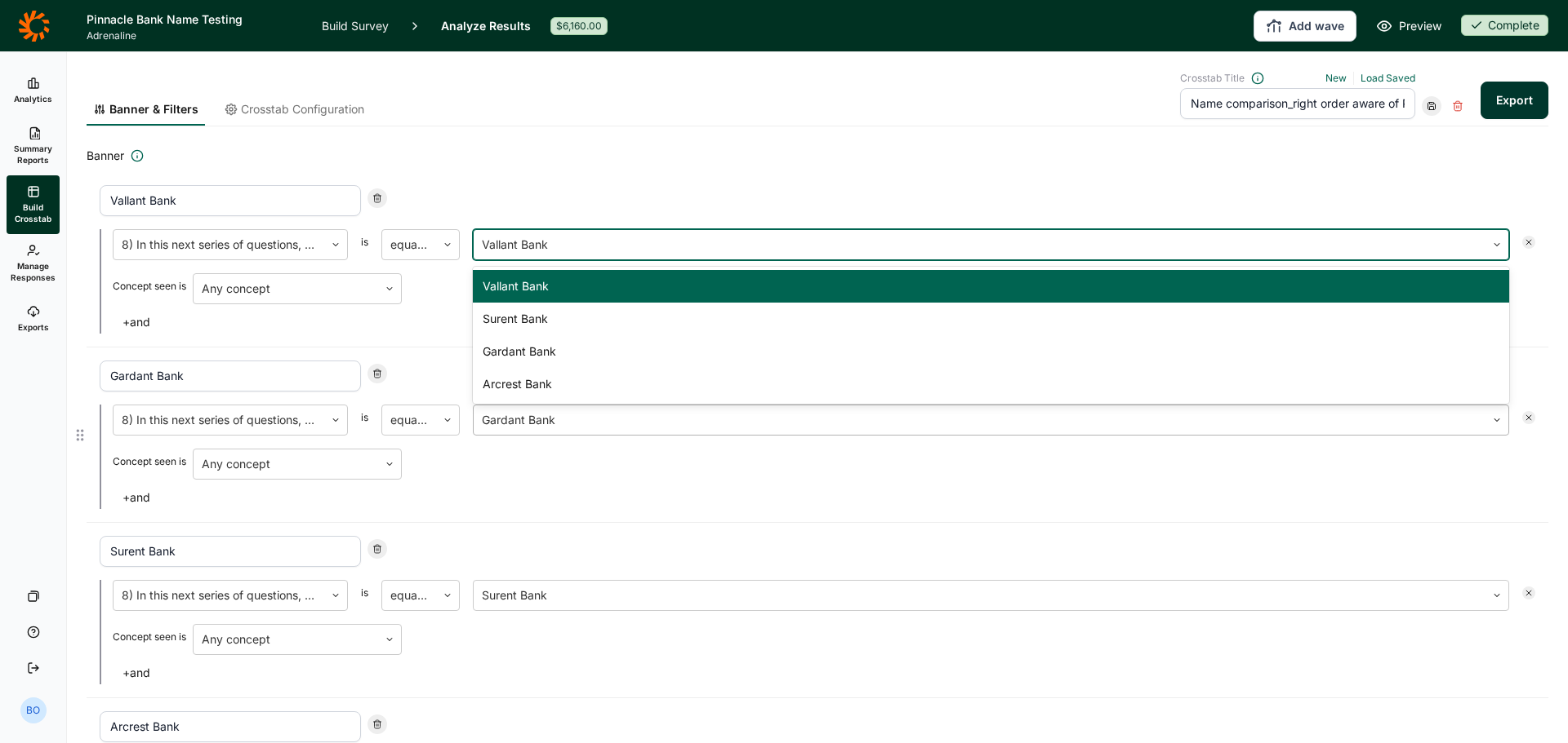
click at [699, 415] on div at bounding box center [979, 420] width 996 height 22
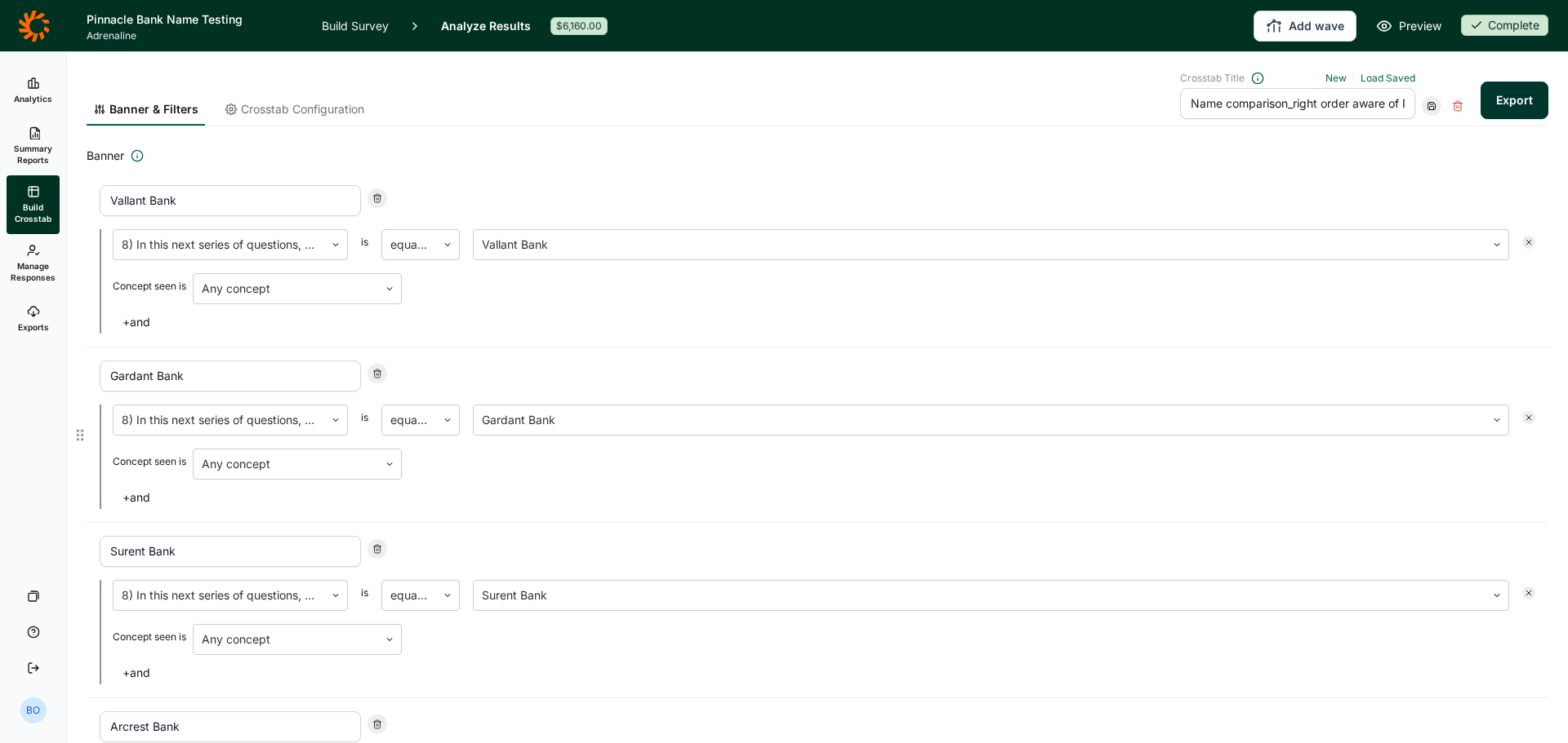
click at [395, 500] on div "+ and" at bounding box center [824, 497] width 1422 height 22
click at [23, 23] on icon at bounding box center [33, 25] width 31 height 31
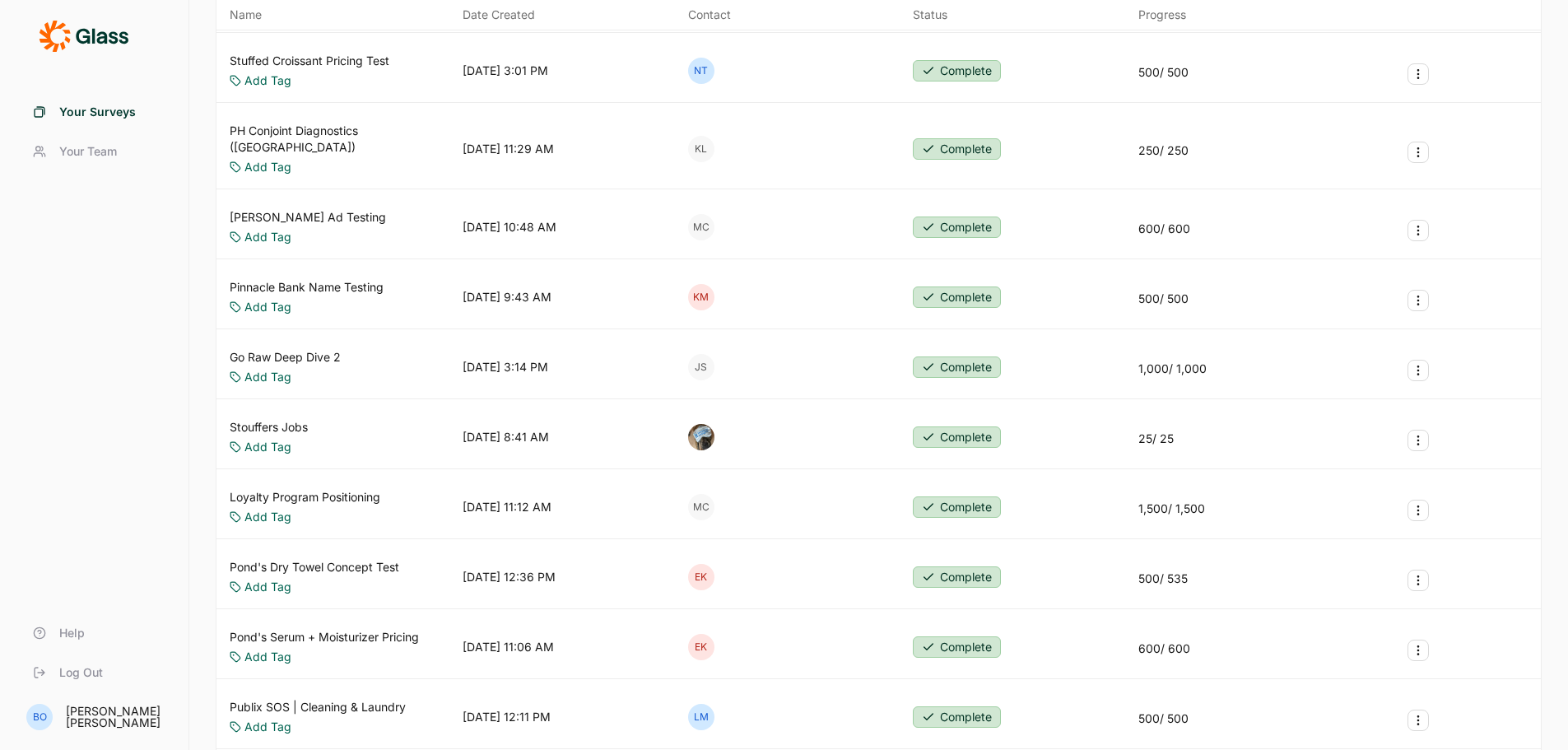
scroll to position [906, 0]
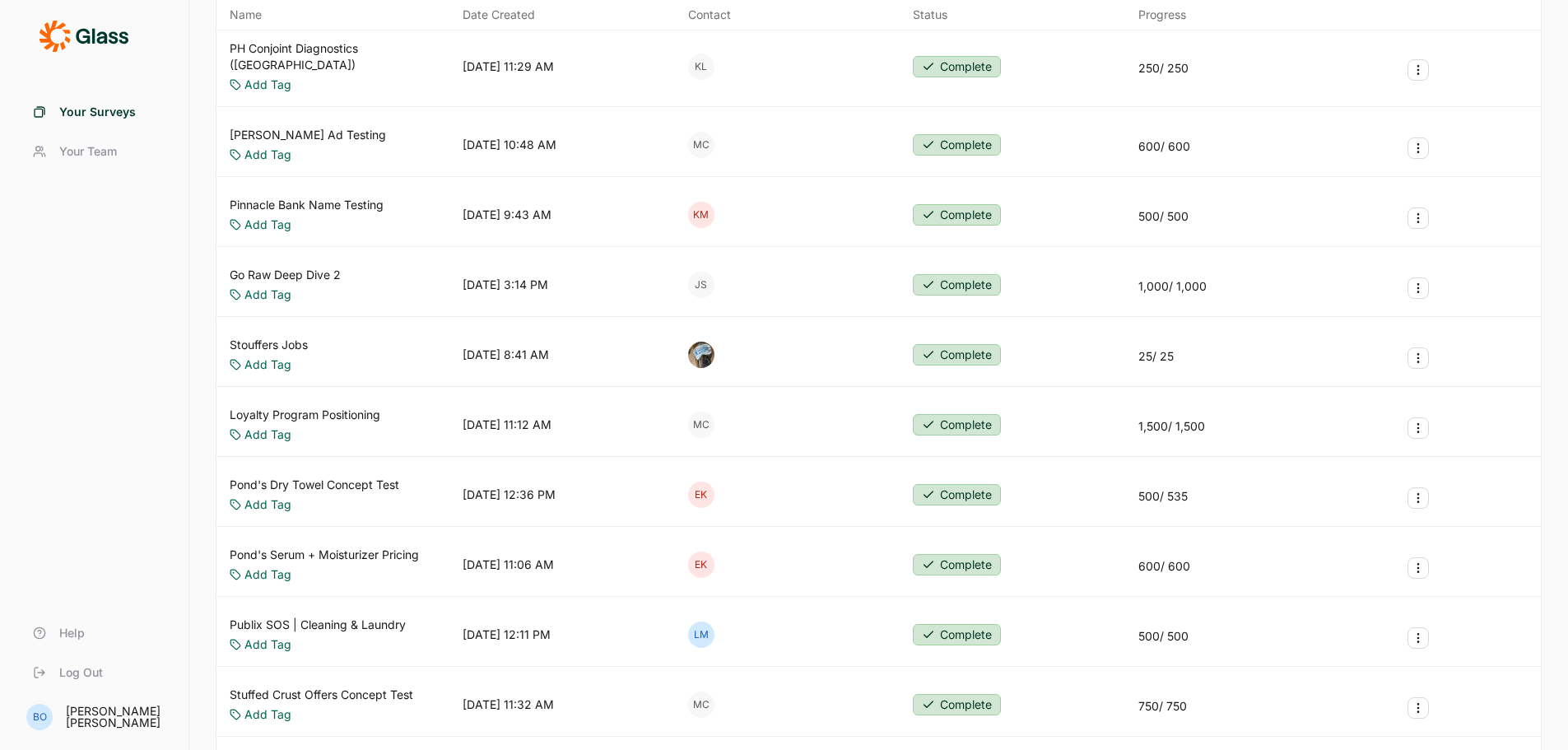
click at [350, 407] on link "Loyalty Program Positioning" at bounding box center [304, 415] width 151 height 17
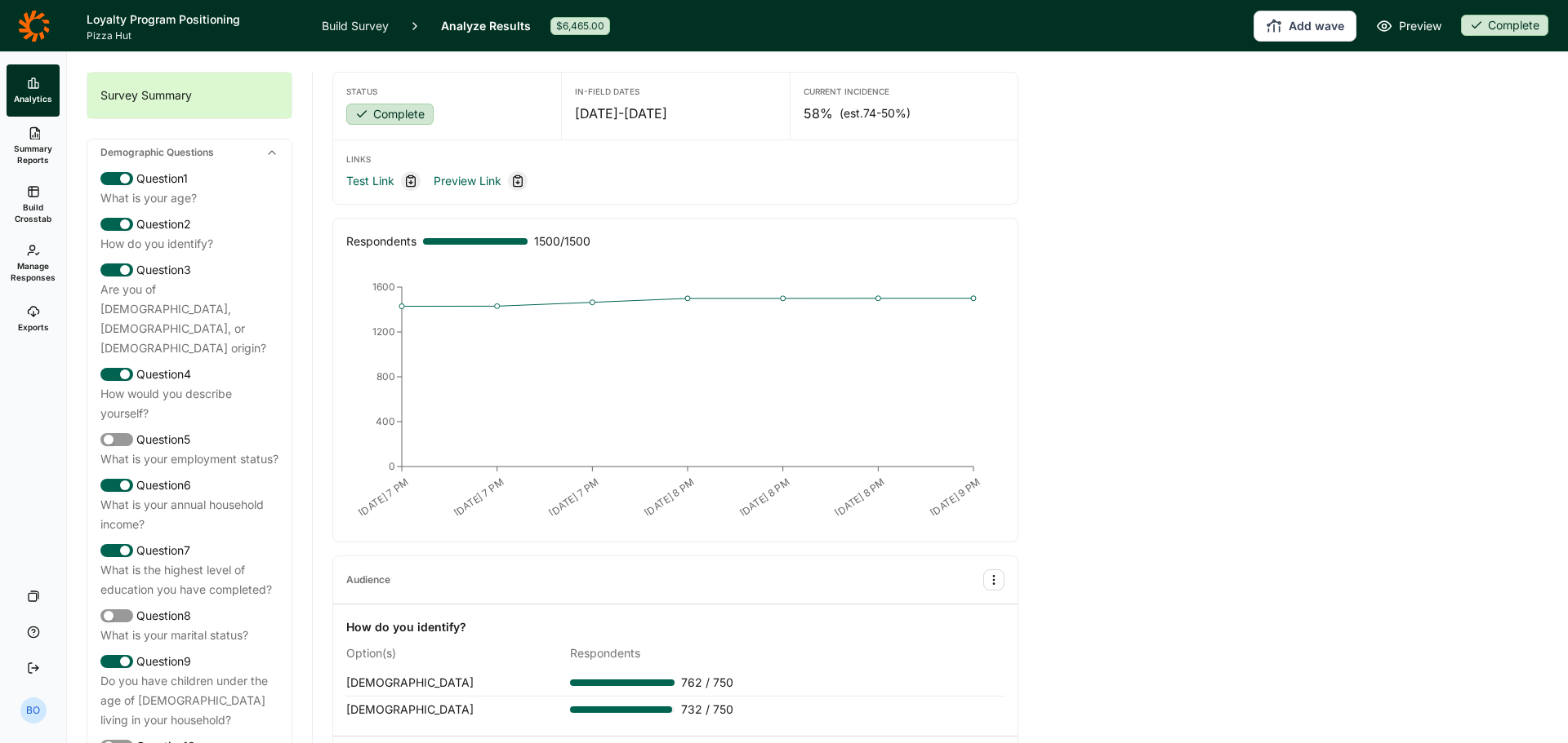
click at [36, 194] on icon at bounding box center [33, 191] width 13 height 13
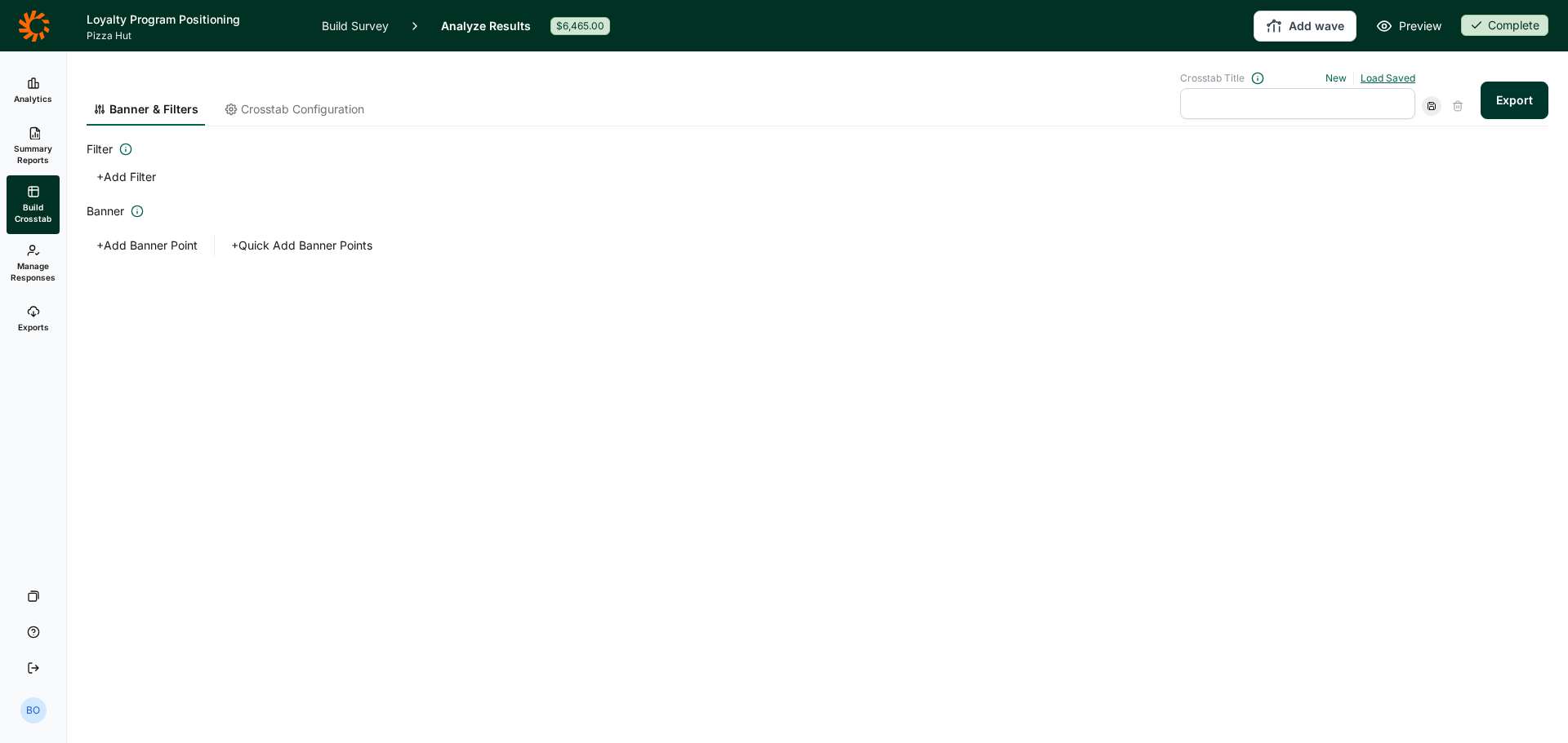
click at [1384, 79] on link "Load Saved" at bounding box center [1388, 78] width 55 height 13
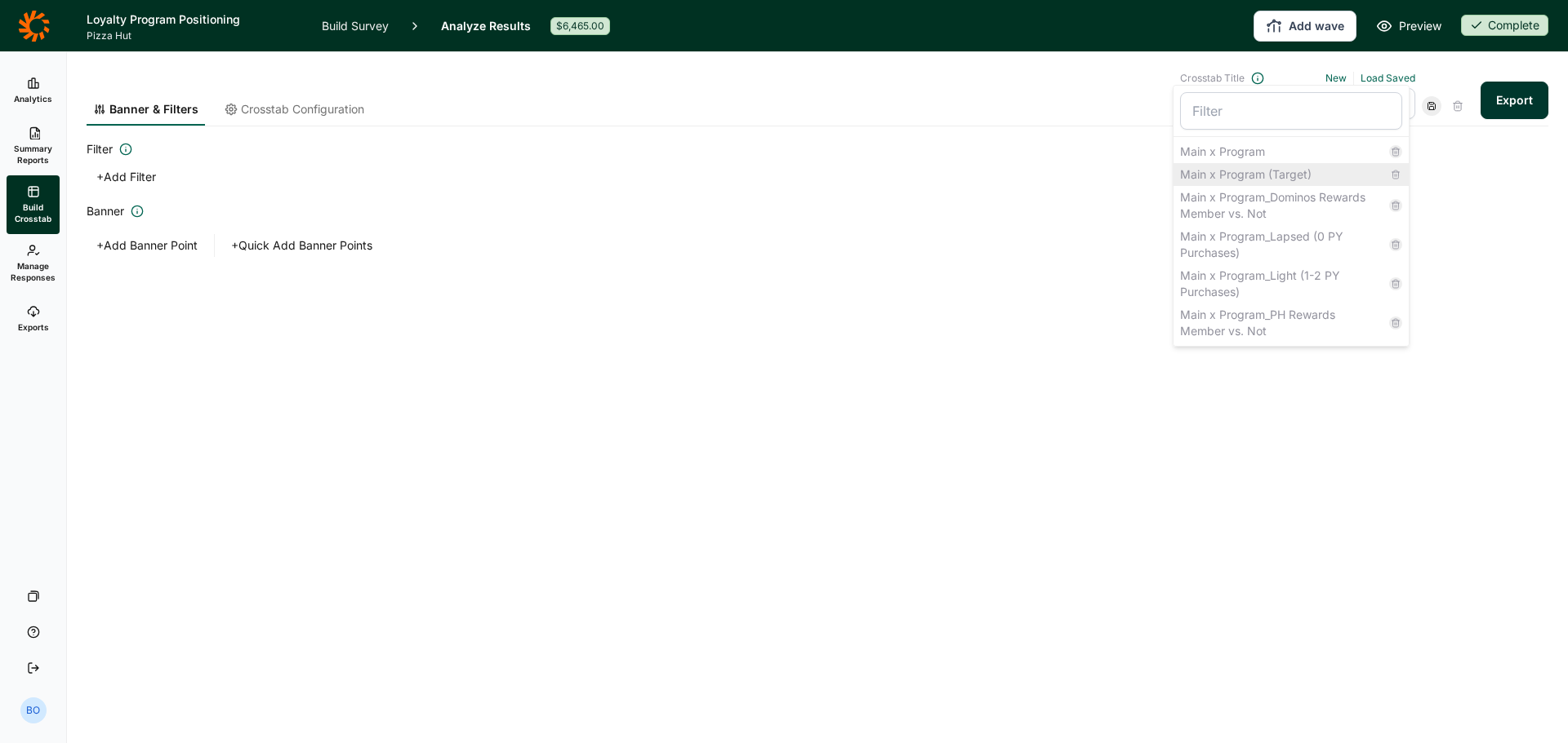
click at [1309, 176] on div "Main x Program (Target)" at bounding box center [1291, 174] width 235 height 22
type input "Main x Program (Target)"
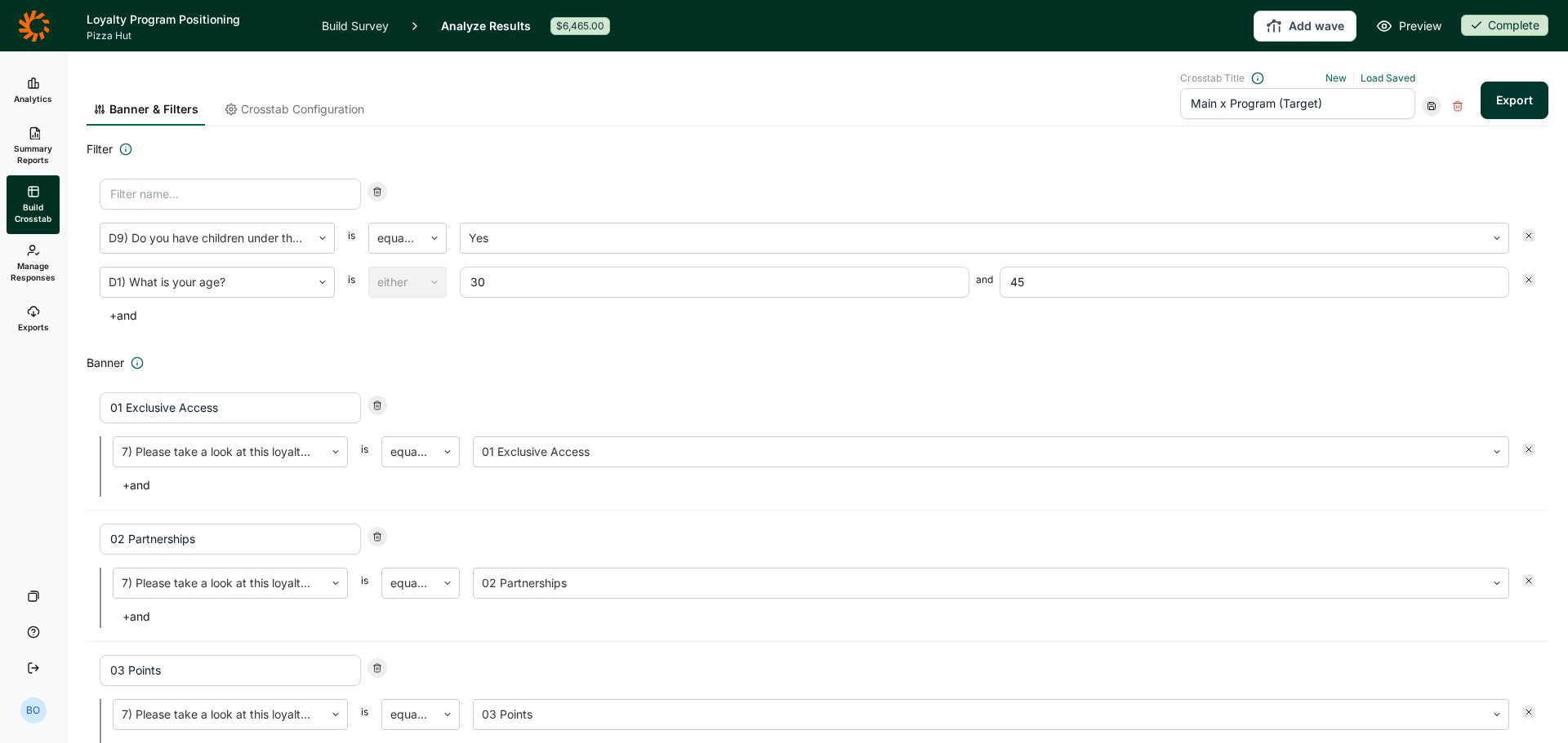
click at [38, 309] on icon at bounding box center [33, 311] width 13 height 13
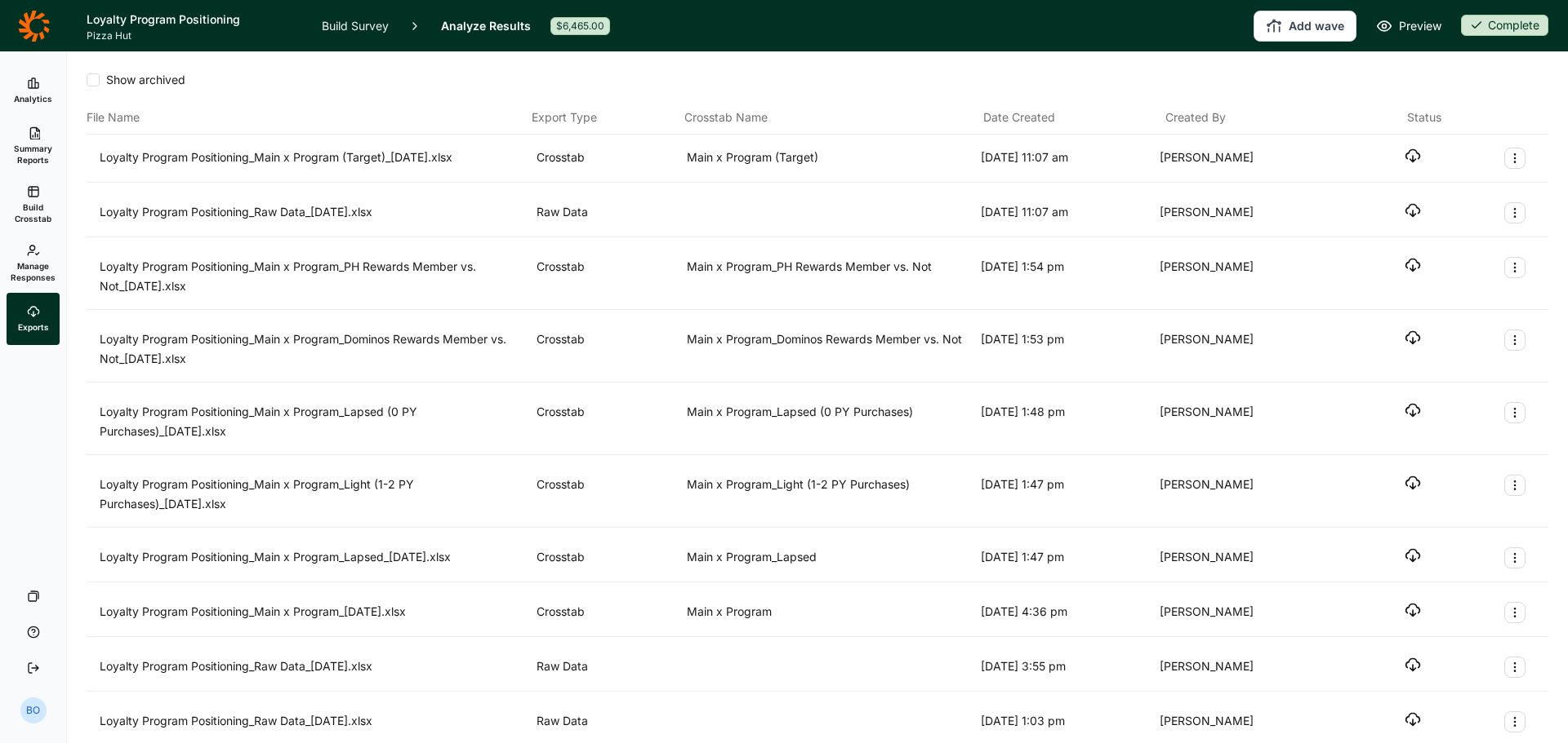
click at [1405, 157] on icon "button" at bounding box center [1413, 155] width 17 height 17
